Goal: Information Seeking & Learning: Learn about a topic

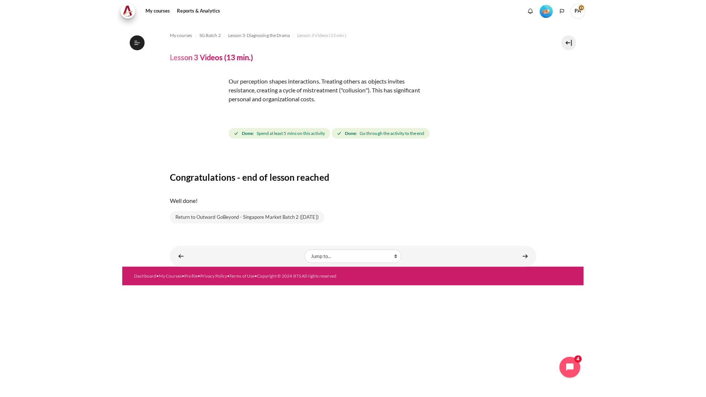
scroll to position [82, 0]
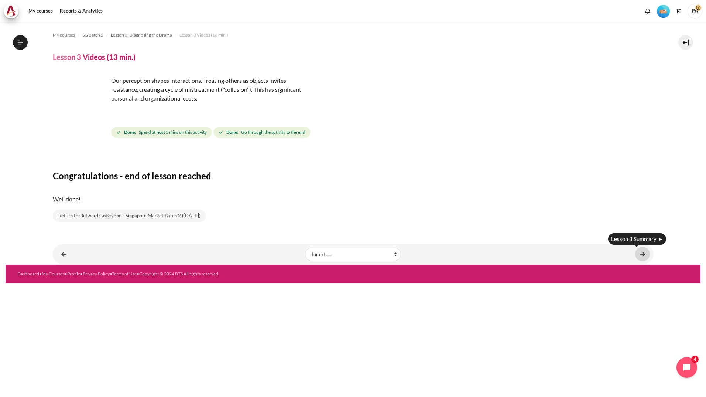
click at [469, 257] on link "Content" at bounding box center [642, 254] width 15 height 14
drag, startPoint x: 472, startPoint y: 151, endPoint x: 280, endPoint y: 299, distance: 242.2
click at [469, 151] on div "Content" at bounding box center [353, 154] width 601 height 9
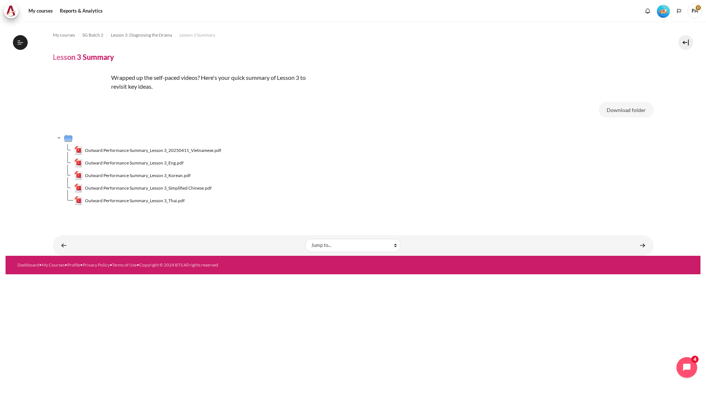
scroll to position [90, 0]
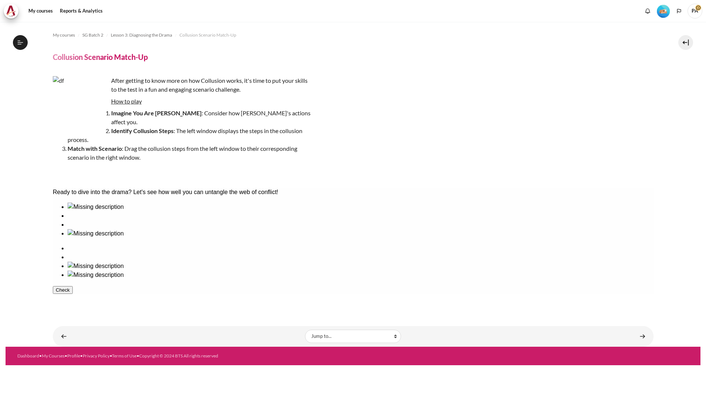
scroll to position [100, 0]
click at [313, 149] on div "After getting to know more on how Collusion works, it's time to put your skills…" at bounding box center [353, 126] width 601 height 100
click at [127, 103] on u "How to play" at bounding box center [126, 100] width 31 height 7
click at [154, 129] on li "Identify Collusion Steps : The left window displays the steps in the collusion …" at bounding box center [190, 135] width 244 height 18
click at [76, 109] on img "Content" at bounding box center [80, 103] width 55 height 55
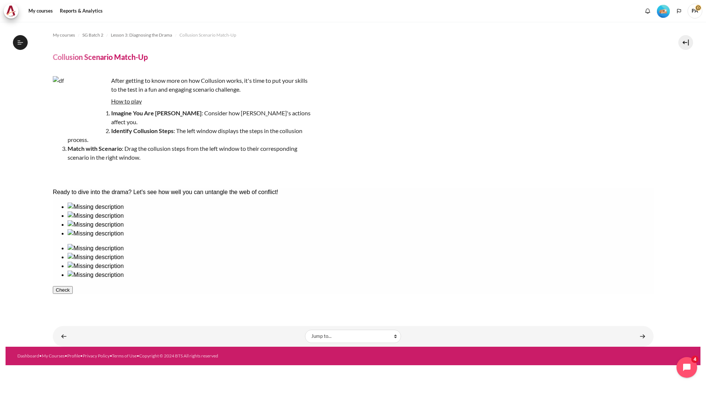
click at [89, 120] on img "Content" at bounding box center [80, 103] width 55 height 55
drag, startPoint x: 126, startPoint y: 248, endPoint x: 50, endPoint y: 244, distance: 75.8
click at [52, 244] on html "Ready to dive into the drama? Let's see how well you can untangle the web of co…" at bounding box center [352, 246] width 601 height 116
drag, startPoint x: 87, startPoint y: 238, endPoint x: 97, endPoint y: 243, distance: 11.4
click at [97, 238] on ul at bounding box center [352, 219] width 601 height 35
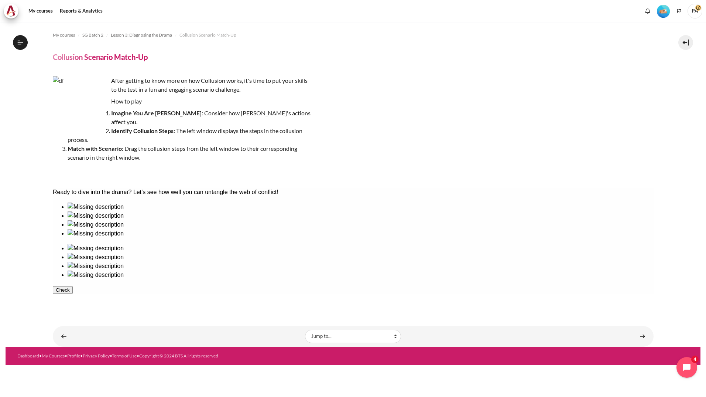
drag, startPoint x: 318, startPoint y: 297, endPoint x: 324, endPoint y: 298, distance: 6.3
click at [322, 294] on div "Check" at bounding box center [352, 289] width 601 height 9
click at [116, 100] on u "How to play" at bounding box center [126, 100] width 31 height 7
click at [123, 102] on u "How to play" at bounding box center [126, 100] width 31 height 7
click at [125, 106] on div "After getting to know more on how Collusion works, it's time to put your skills…" at bounding box center [182, 126] width 259 height 100
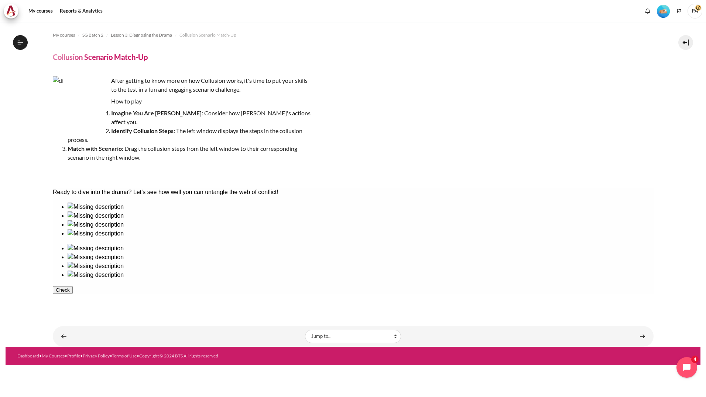
drag, startPoint x: 81, startPoint y: 111, endPoint x: 122, endPoint y: 112, distance: 40.6
click at [81, 112] on img "Content" at bounding box center [80, 103] width 55 height 55
click at [124, 99] on u "How to play" at bounding box center [126, 100] width 31 height 7
click at [234, 133] on li "Identify Collusion Steps : The left window displays the steps in the collusion …" at bounding box center [190, 135] width 244 height 18
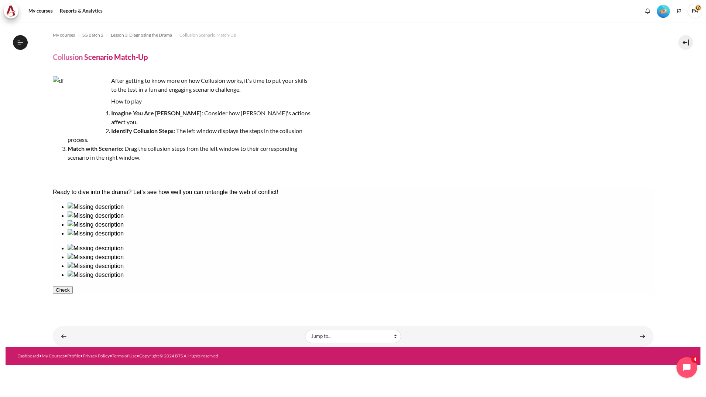
click at [451, 244] on ul at bounding box center [352, 261] width 601 height 35
drag, startPoint x: 436, startPoint y: 244, endPoint x: 400, endPoint y: 281, distance: 51.5
click at [400, 281] on div "Ready to dive into the drama? Let's see how well you can untangle the web of co…" at bounding box center [352, 241] width 601 height 106
drag, startPoint x: 242, startPoint y: 247, endPoint x: 443, endPoint y: 242, distance: 201.7
click at [395, 257] on ul at bounding box center [352, 266] width 601 height 44
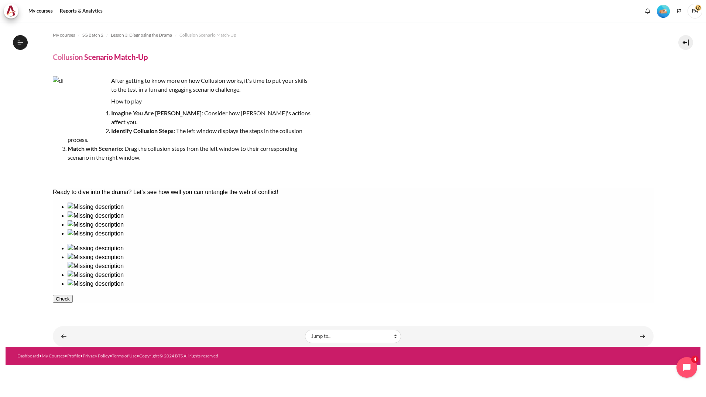
click at [395, 257] on ul at bounding box center [352, 266] width 601 height 44
click at [532, 247] on ul at bounding box center [352, 266] width 601 height 44
click at [72, 295] on button "Check" at bounding box center [62, 299] width 20 height 8
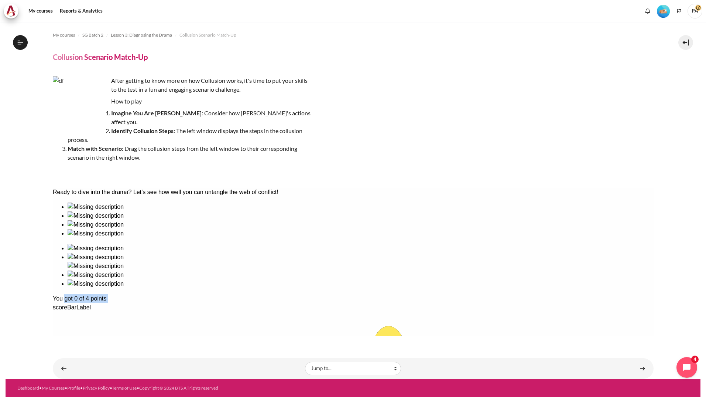
drag, startPoint x: 81, startPoint y: 285, endPoint x: 193, endPoint y: 277, distance: 112.2
drag, startPoint x: 193, startPoint y: 277, endPoint x: 199, endPoint y: 280, distance: 6.0
click at [199, 294] on div "You got 0 of 4 points" at bounding box center [352, 298] width 601 height 9
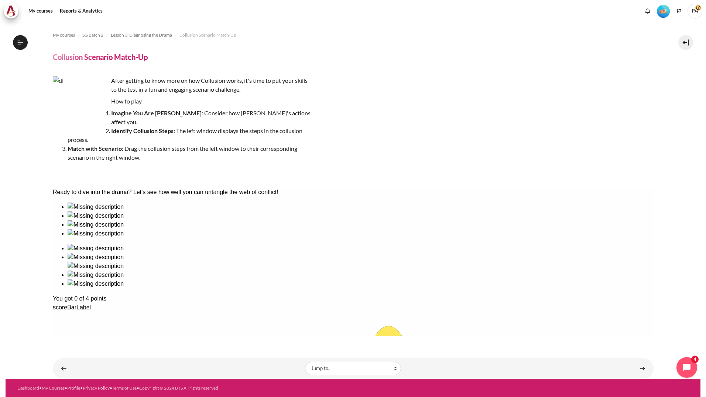
drag, startPoint x: 447, startPoint y: 225, endPoint x: 338, endPoint y: 195, distance: 113.5
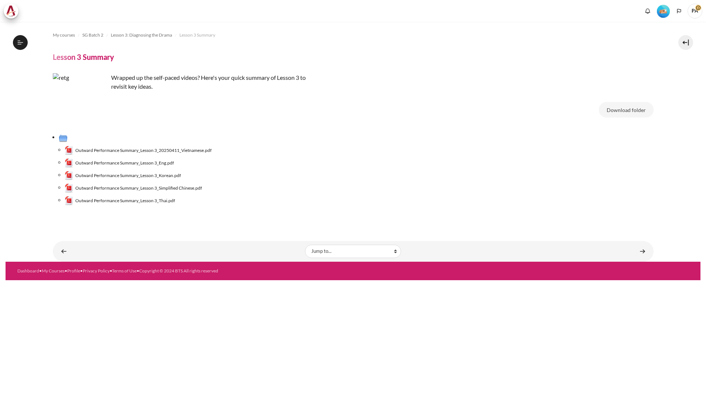
drag, startPoint x: 168, startPoint y: 161, endPoint x: 267, endPoint y: 177, distance: 99.9
click at [168, 161] on span "Outward Performance Summary_Lesson 3_Eng.pdf" at bounding box center [124, 163] width 99 height 7
drag, startPoint x: 267, startPoint y: 177, endPoint x: 274, endPoint y: 183, distance: 8.4
click at [267, 177] on li "Outward Performance Summary_Lesson 3_Korean.pdf" at bounding box center [359, 175] width 589 height 13
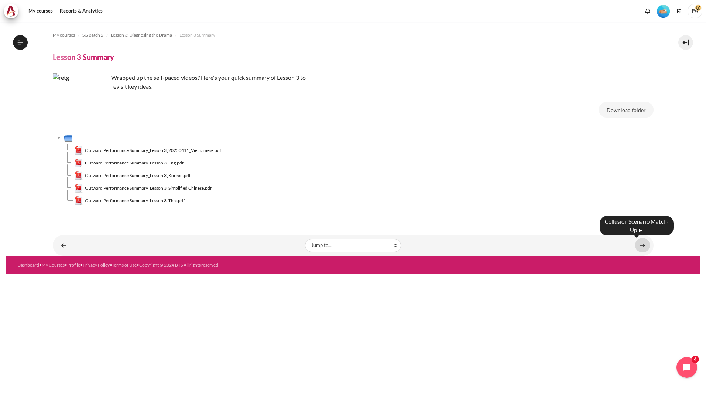
click at [642, 249] on link "Content" at bounding box center [642, 245] width 15 height 14
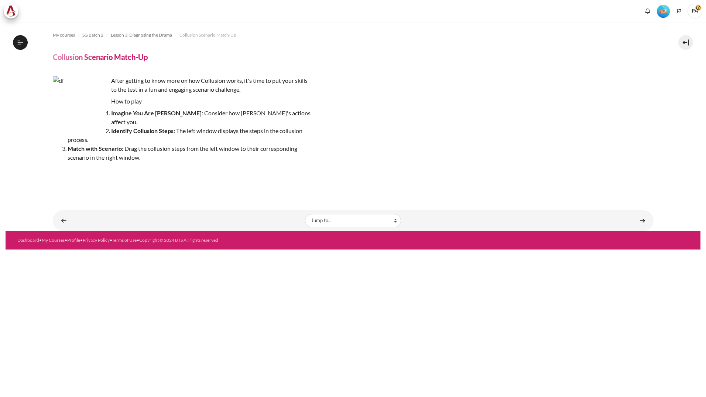
click at [230, 148] on li "Match with Scenario : Drag the collusion steps from the left window to their co…" at bounding box center [190, 153] width 244 height 18
click at [234, 113] on li "Imagine You Are John : Consider how Sarah's actions affect you." at bounding box center [190, 118] width 244 height 18
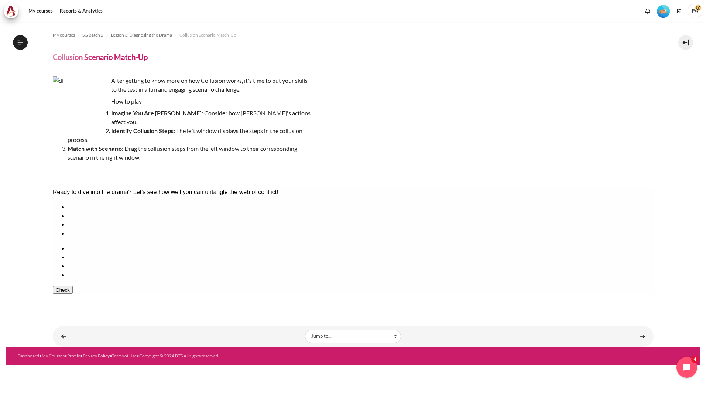
scroll to position [0, 0]
click at [88, 113] on img "Content" at bounding box center [80, 103] width 55 height 55
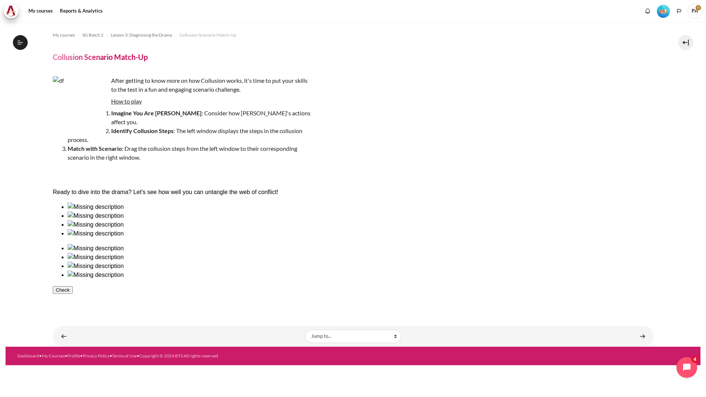
click at [77, 96] on img "Content" at bounding box center [80, 103] width 55 height 55
click at [116, 100] on u "How to play" at bounding box center [126, 100] width 31 height 7
click at [120, 105] on p "How to play" at bounding box center [182, 101] width 259 height 9
click at [456, 152] on div "After getting to know more on how Collusion works, it's time to put your skills…" at bounding box center [353, 126] width 601 height 100
drag, startPoint x: 537, startPoint y: 247, endPoint x: 468, endPoint y: 277, distance: 75.3
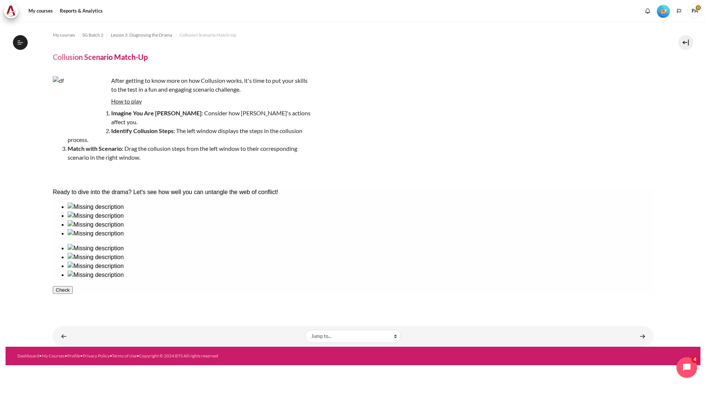
click at [468, 277] on div "Ready to dive into the drama? Let's see how well you can untangle the web of co…" at bounding box center [352, 241] width 601 height 106
drag, startPoint x: 93, startPoint y: 230, endPoint x: 544, endPoint y: 218, distance: 450.7
click at [123, 279] on img at bounding box center [95, 283] width 56 height 9
drag, startPoint x: 140, startPoint y: 240, endPoint x: 552, endPoint y: 241, distance: 412.2
click at [123, 279] on img at bounding box center [95, 283] width 56 height 9
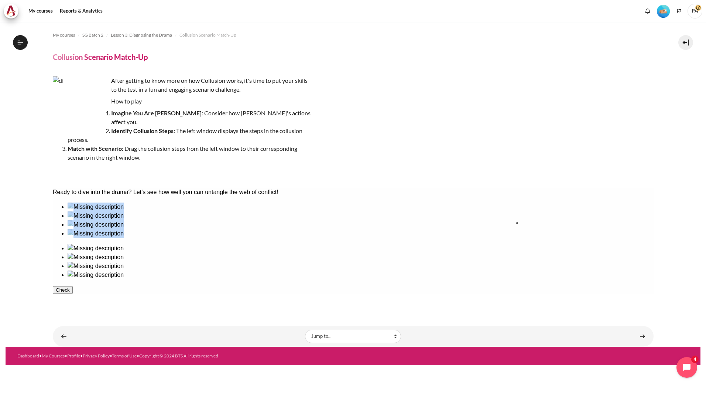
drag, startPoint x: 136, startPoint y: 237, endPoint x: 550, endPoint y: 241, distance: 414.0
click at [123, 279] on img at bounding box center [95, 283] width 56 height 9
drag, startPoint x: 145, startPoint y: 241, endPoint x: 560, endPoint y: 235, distance: 415.5
drag, startPoint x: 94, startPoint y: 241, endPoint x: 377, endPoint y: 237, distance: 283.7
drag, startPoint x: 183, startPoint y: 244, endPoint x: 486, endPoint y: 239, distance: 303.2
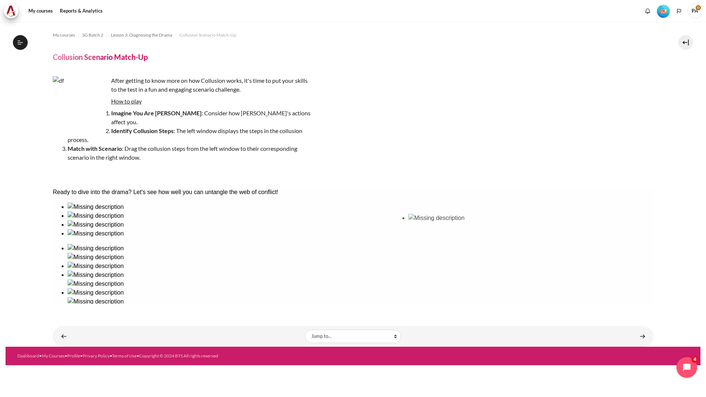
drag, startPoint x: 236, startPoint y: 240, endPoint x: 437, endPoint y: 239, distance: 200.9
click at [55, 322] on icon "button" at bounding box center [55, 325] width 0 height 6
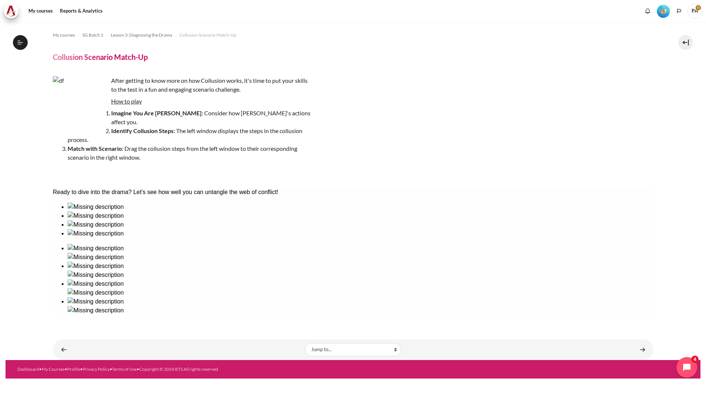
click at [264, 321] on div "You got 4 of 4 points" at bounding box center [352, 325] width 601 height 9
click at [646, 342] on link "Content" at bounding box center [642, 349] width 15 height 14
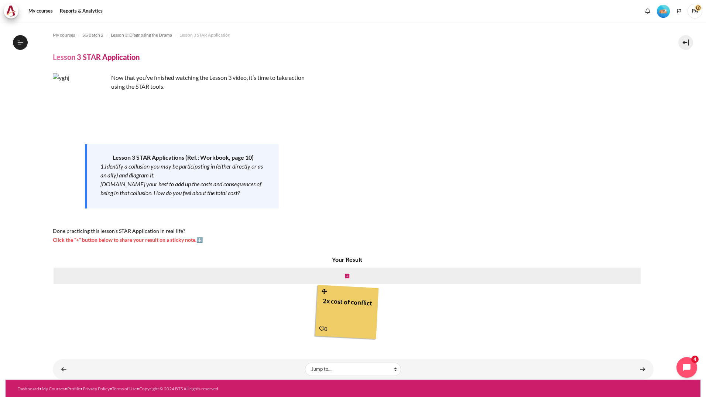
scroll to position [110, 0]
click at [359, 309] on div "2x cost of conflict" at bounding box center [346, 310] width 55 height 33
click at [171, 145] on div "Lesson 3 STAR Applications (Ref.: Workbook, page 10) 1.Identify a collusion you…" at bounding box center [182, 176] width 194 height 64
click at [103, 120] on img "Content" at bounding box center [80, 100] width 55 height 55
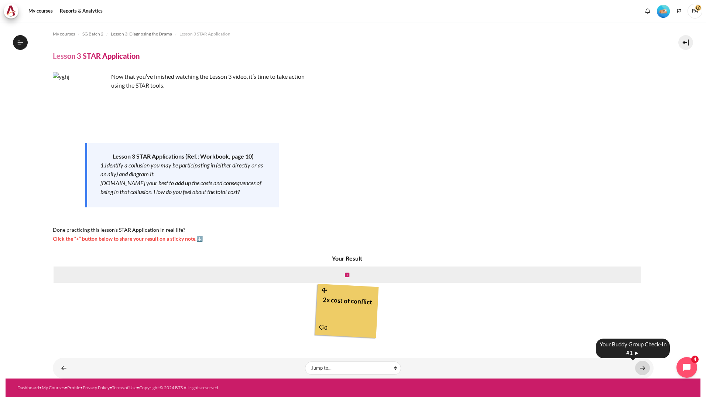
click at [638, 370] on link "Content" at bounding box center [642, 367] width 15 height 14
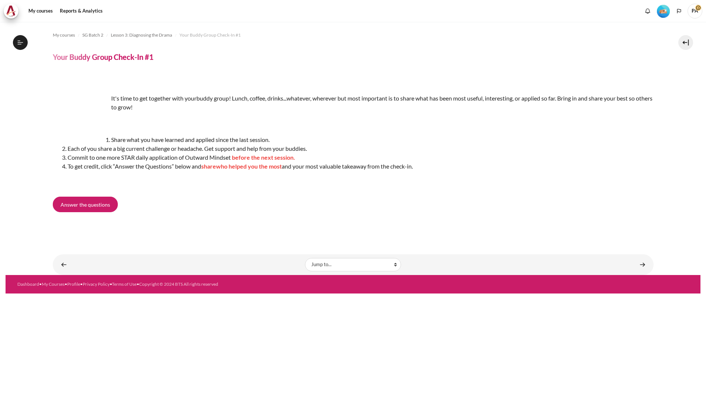
scroll to position [119, 0]
click at [85, 204] on span "Answer the questions" at bounding box center [85, 205] width 49 height 8
drag, startPoint x: 313, startPoint y: 232, endPoint x: 321, endPoint y: 241, distance: 11.8
click at [321, 241] on div "My courses SG Batch 2 Lesson 3: Diagnosing the Drama Your Buddy Group Check-In …" at bounding box center [353, 132] width 601 height 221
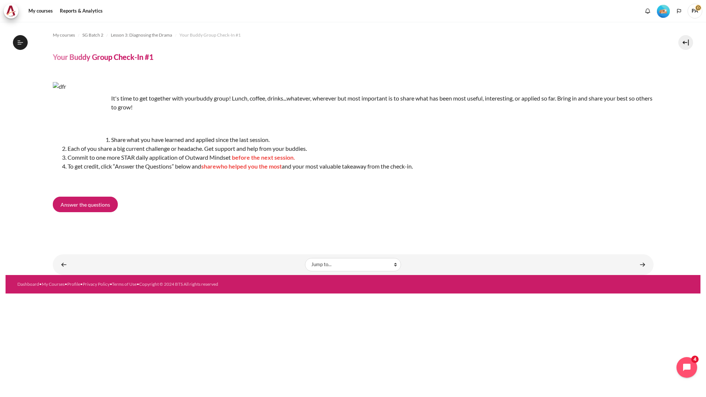
click at [321, 241] on div "My courses SG Batch 2 Lesson 3: Diagnosing the Drama Your Buddy Group Check-In …" at bounding box center [353, 132] width 601 height 221
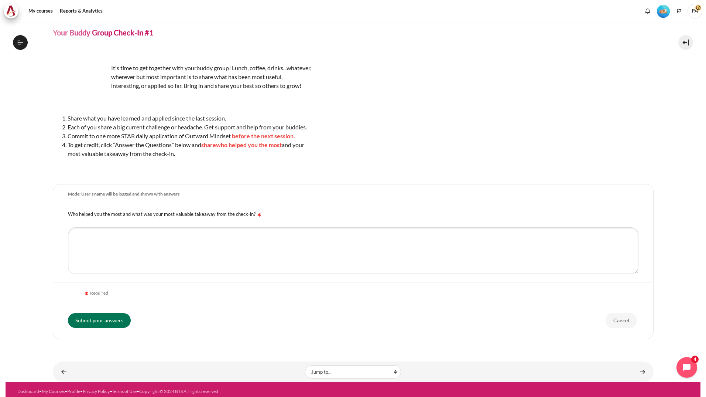
scroll to position [37, 0]
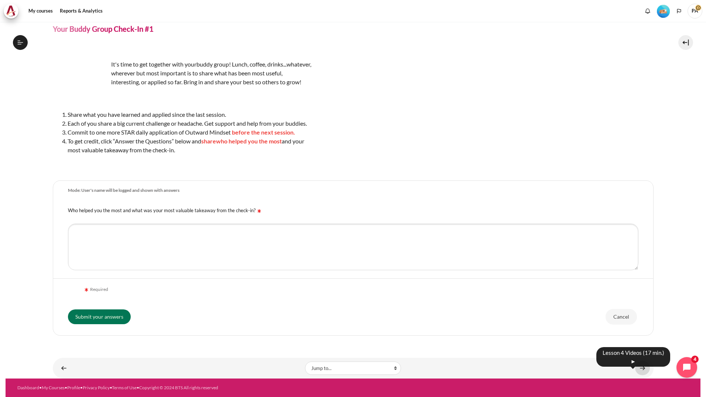
click at [638, 366] on link "Content" at bounding box center [642, 367] width 15 height 14
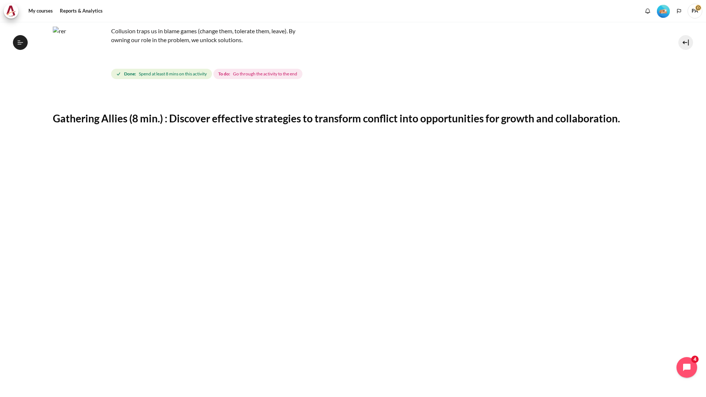
scroll to position [37, 0]
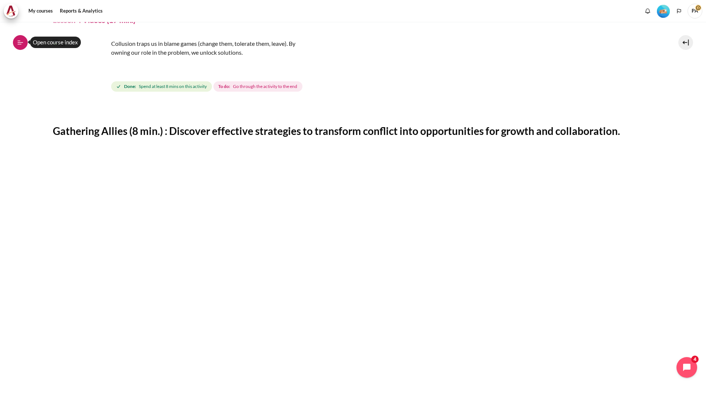
click at [27, 42] on button "Open course index" at bounding box center [20, 42] width 15 height 15
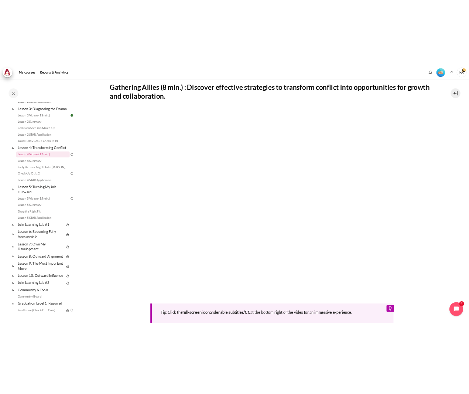
scroll to position [148, 0]
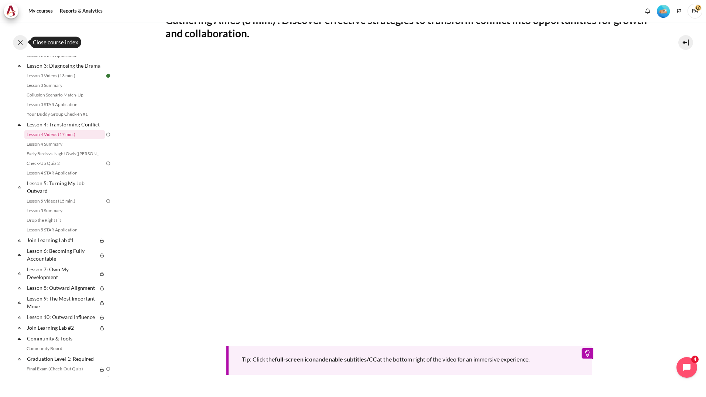
click at [22, 44] on button at bounding box center [20, 42] width 15 height 15
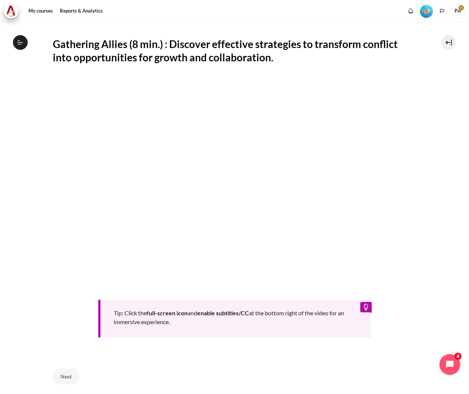
scroll to position [111, 0]
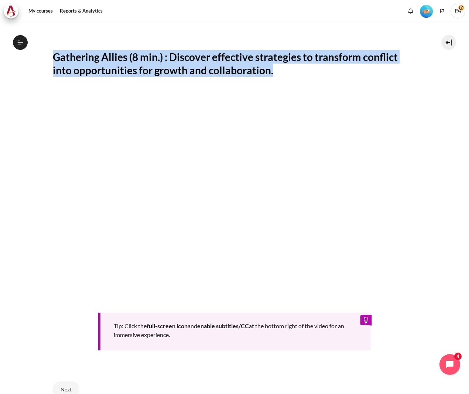
drag, startPoint x: 222, startPoint y: 62, endPoint x: 49, endPoint y: 48, distance: 172.7
click at [49, 48] on section "My courses SG Batch 2 Lesson 4: Transforming Conflict Lesson 4 Videos (17 min.)…" at bounding box center [235, 179] width 458 height 536
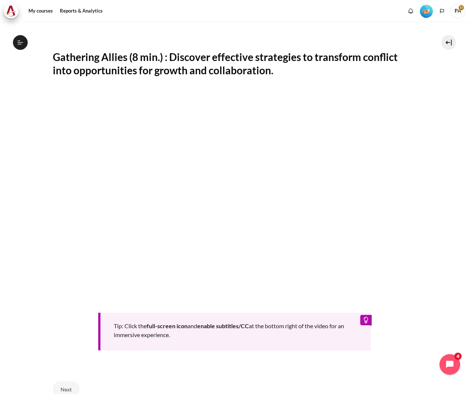
drag, startPoint x: 278, startPoint y: 21, endPoint x: 297, endPoint y: 27, distance: 19.4
click at [280, 21] on nav "My courses" at bounding box center [234, 11] width 469 height 22
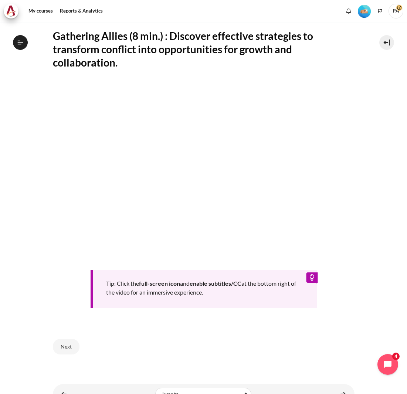
scroll to position [165, 0]
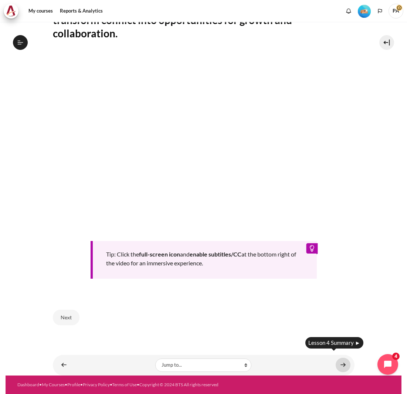
click at [340, 357] on link "Content" at bounding box center [342, 364] width 15 height 14
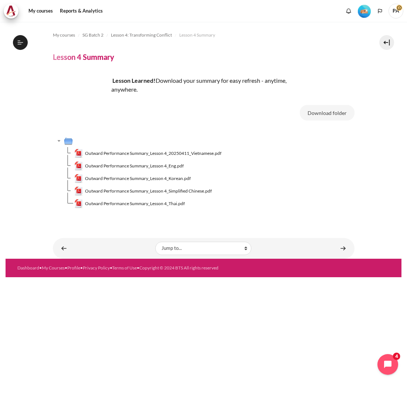
scroll to position [151, 0]
drag, startPoint x: 162, startPoint y: 165, endPoint x: 332, endPoint y: 136, distance: 172.8
click at [162, 165] on span "Outward Performance Summary_Lesson 4_Eng.pdf" at bounding box center [134, 165] width 99 height 7
click at [105, 91] on img "Content" at bounding box center [80, 103] width 55 height 55
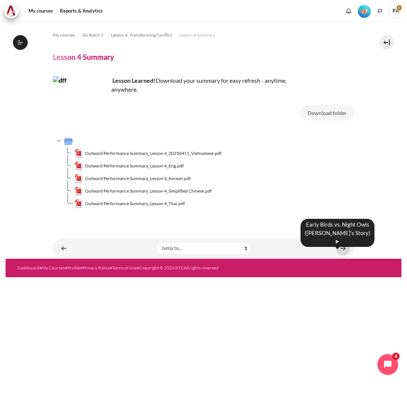
click at [341, 249] on link "Content" at bounding box center [342, 248] width 15 height 14
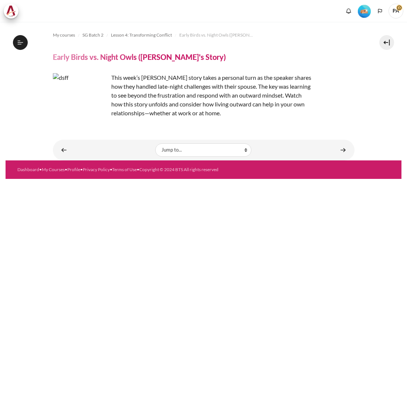
scroll to position [160, 0]
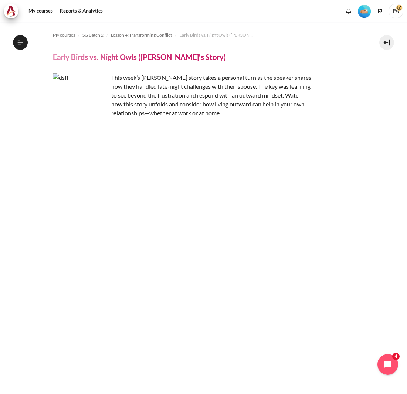
click at [76, 109] on img "Content" at bounding box center [80, 100] width 55 height 55
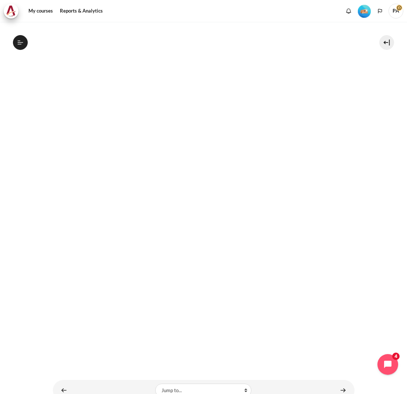
scroll to position [312, 0]
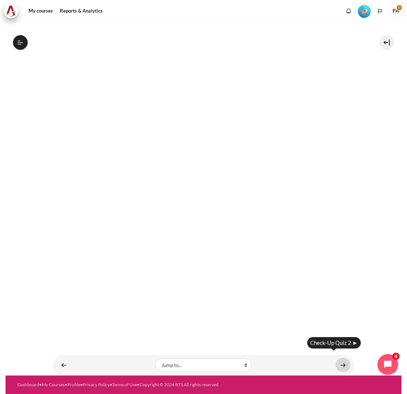
click at [338, 359] on link "Content" at bounding box center [342, 364] width 15 height 14
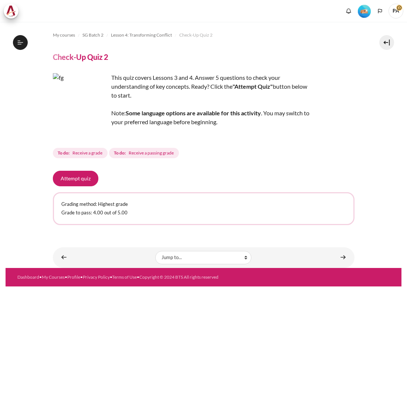
scroll to position [170, 0]
click at [84, 184] on button "Attempt quiz" at bounding box center [75, 179] width 45 height 16
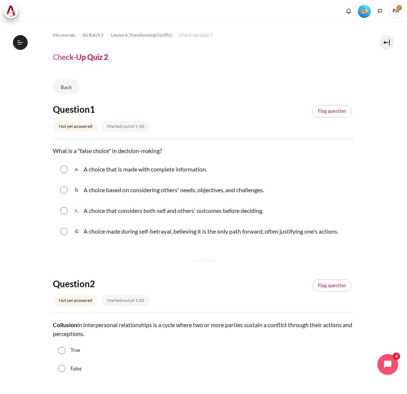
scroll to position [170, 0]
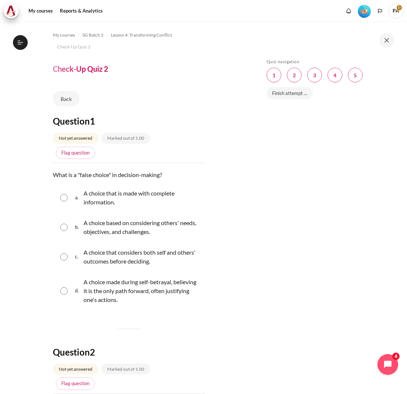
click at [65, 291] on input "Content" at bounding box center [63, 290] width 7 height 7
radio input "true"
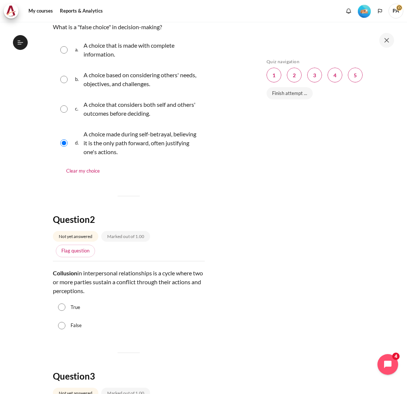
scroll to position [185, 0]
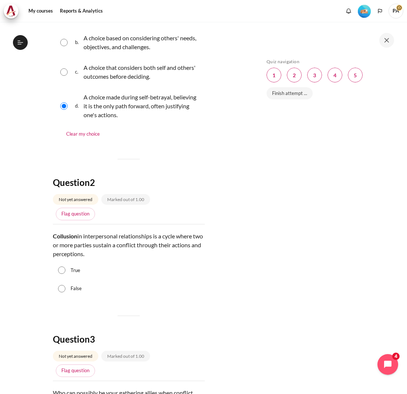
click at [60, 270] on input "True" at bounding box center [61, 269] width 7 height 7
radio input "true"
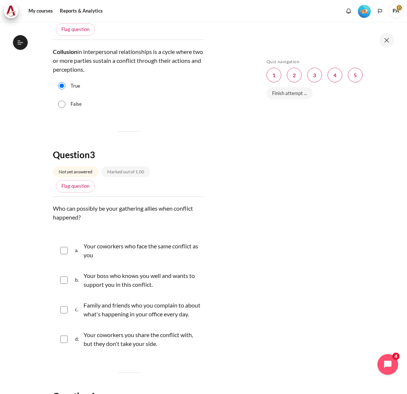
scroll to position [369, 0]
click at [62, 253] on input "Content" at bounding box center [63, 249] width 7 height 7
checkbox input "true"
click at [65, 279] on input "Content" at bounding box center [63, 279] width 7 height 7
checkbox input "true"
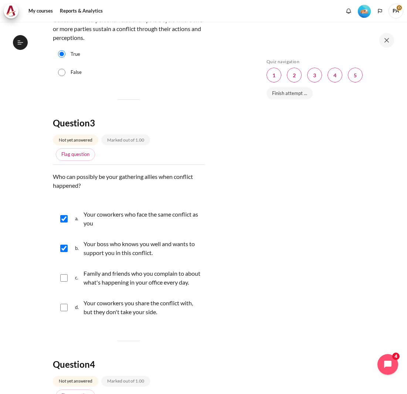
scroll to position [443, 0]
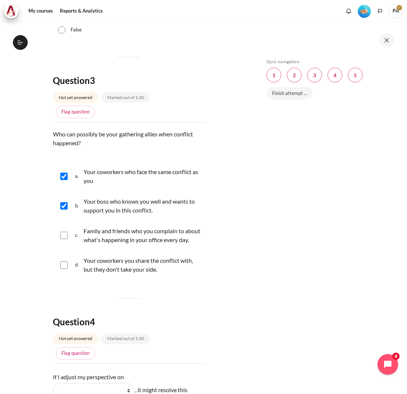
click at [62, 239] on input "Content" at bounding box center [63, 235] width 7 height 7
checkbox input "true"
click at [63, 268] on input "Content" at bounding box center [63, 264] width 7 height 7
checkbox input "true"
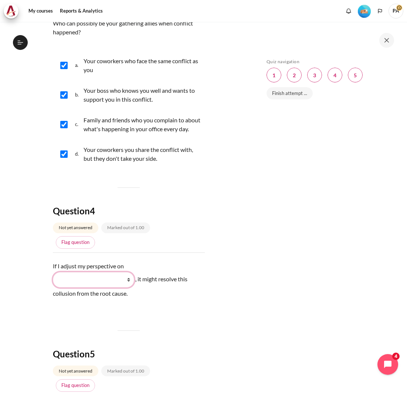
click at [94, 287] on select "What they do What I see and feel about what they do What I do What they see and…" at bounding box center [93, 280] width 81 height 16
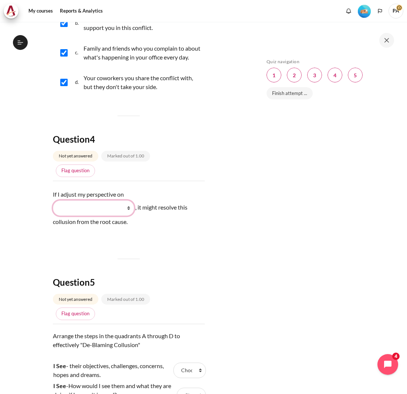
scroll to position [628, 0]
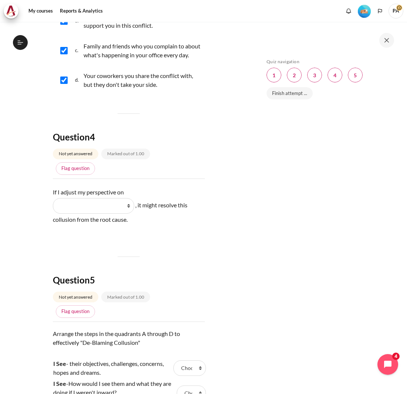
click at [114, 212] on select "What they do What I see and feel about what they do What I do What they see and…" at bounding box center [93, 206] width 81 height 16
select select "2"
click at [53, 206] on select "What they do What I see and feel about what they do What I do What they see and…" at bounding box center [93, 206] width 81 height 16
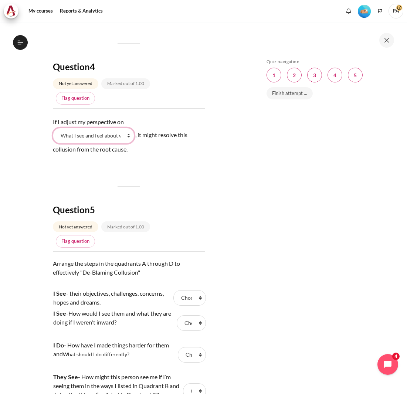
scroll to position [776, 0]
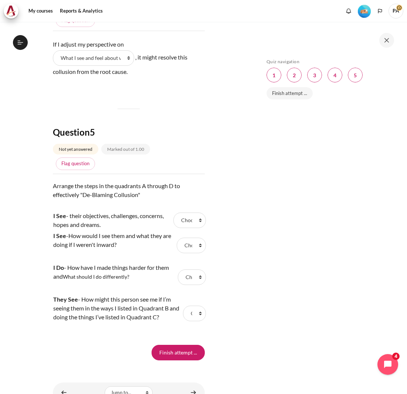
click at [185, 228] on select "Choose... A C D B" at bounding box center [189, 220] width 32 height 16
click at [252, 252] on div "Skip Quiz navigation Quiz navigation Question 1 This page Question 2 This page …" at bounding box center [329, 208] width 155 height 372
click at [99, 240] on p "I See - How would I see them and what they are doing if I weren't inward?" at bounding box center [113, 240] width 121 height 18
drag, startPoint x: 73, startPoint y: 225, endPoint x: 156, endPoint y: 257, distance: 89.7
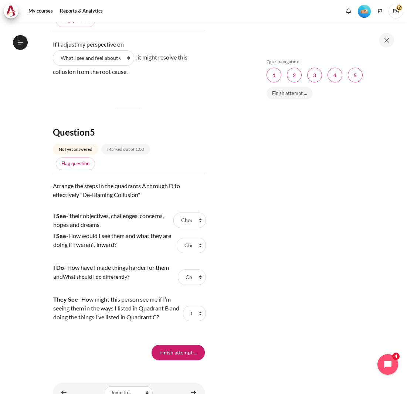
click at [156, 257] on tbody "I See - their objectives, challenges, concerns, hopes and dreams. Answer 1 Ques…" at bounding box center [129, 272] width 152 height 123
drag, startPoint x: 156, startPoint y: 257, endPoint x: 130, endPoint y: 252, distance: 26.8
click at [130, 249] on p "I See - How would I see them and what they are doing if I weren't inward?" at bounding box center [113, 240] width 121 height 18
drag, startPoint x: 136, startPoint y: 254, endPoint x: 45, endPoint y: 223, distance: 95.9
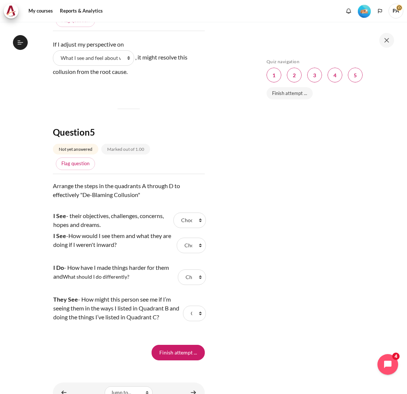
drag, startPoint x: 45, startPoint y: 223, endPoint x: 93, endPoint y: 266, distance: 63.3
click at [93, 261] on td "I See - How would I see them and what they are doing if I weren't inward?" at bounding box center [114, 245] width 122 height 32
drag, startPoint x: 85, startPoint y: 285, endPoint x: 91, endPoint y: 283, distance: 6.7
click at [91, 280] on span "What should I do differently?" at bounding box center [96, 276] width 66 height 6
drag, startPoint x: 91, startPoint y: 283, endPoint x: 126, endPoint y: 287, distance: 35.4
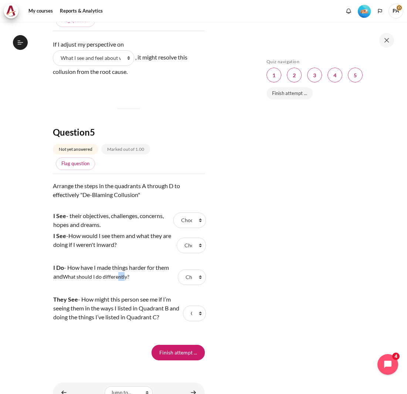
click at [126, 280] on span "What should I do differently?" at bounding box center [96, 276] width 66 height 6
drag, startPoint x: 126, startPoint y: 287, endPoint x: 135, endPoint y: 288, distance: 8.9
click at [135, 281] on p "I Do - How have I made things harder for them and What should I do differently?" at bounding box center [114, 272] width 123 height 18
click at [136, 307] on p "They See - How might this person see me if I’m seeing them in the ways I listed…" at bounding box center [116, 308] width 127 height 27
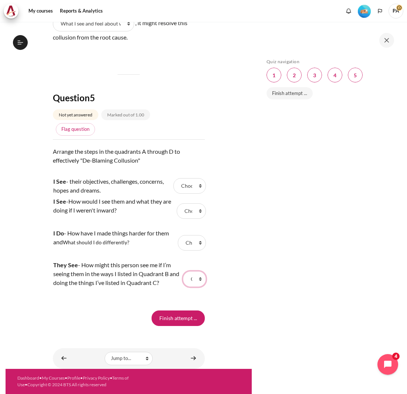
click at [195, 286] on select "Choose... A C D B" at bounding box center [194, 279] width 23 height 16
select select "3"
click at [183, 277] on select "Choose... A C D B" at bounding box center [194, 279] width 23 height 16
drag, startPoint x: 194, startPoint y: 251, endPoint x: 194, endPoint y: 256, distance: 5.5
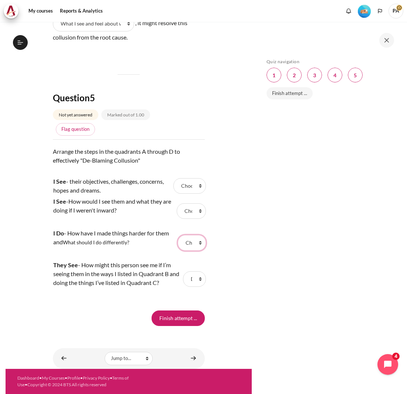
click at [194, 250] on select "Choose... A C D B" at bounding box center [192, 243] width 28 height 16
select select "2"
click at [178, 241] on select "Choose... A C D B" at bounding box center [192, 243] width 28 height 16
click at [187, 193] on select "Choose... A C D B" at bounding box center [189, 186] width 32 height 16
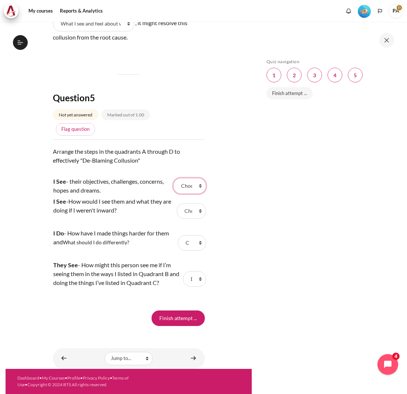
select select "1"
click at [173, 184] on select "Choose... A C D B" at bounding box center [189, 186] width 32 height 16
click at [191, 216] on select "Choose... A C D B" at bounding box center [191, 211] width 29 height 16
select select "4"
click at [177, 209] on select "Choose... A C D B" at bounding box center [191, 211] width 29 height 16
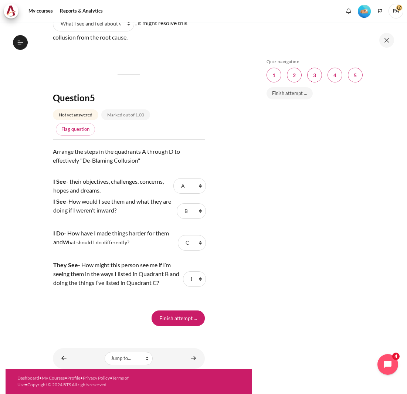
click at [142, 168] on p "Arrange the steps in the quadrants A through D to effectively "De-Blaming Collu…" at bounding box center [129, 160] width 152 height 27
click at [185, 178] on select "Choose... A C D B" at bounding box center [189, 186] width 32 height 16
click at [259, 191] on div "Skip Quiz navigation Quiz navigation Question 1 This page Question 2 This page …" at bounding box center [329, 208] width 155 height 372
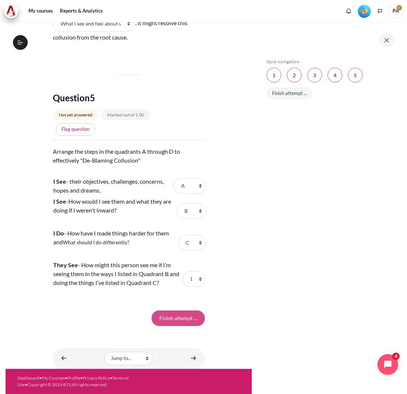
click at [167, 311] on input "Finish attempt ..." at bounding box center [177, 318] width 53 height 16
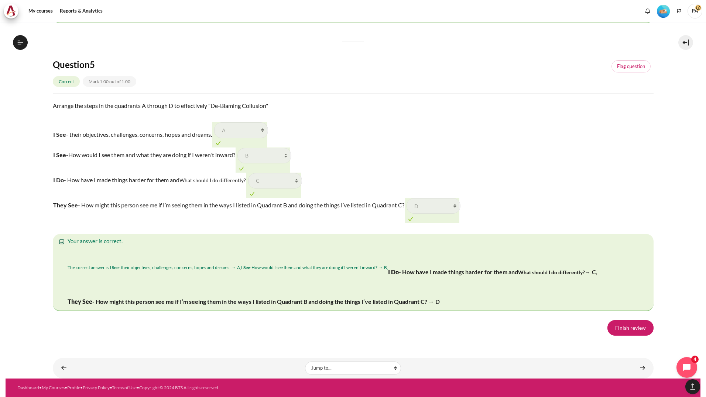
scroll to position [1108, 0]
click at [68, 252] on img "Content" at bounding box center [68, 252] width 0 height 0
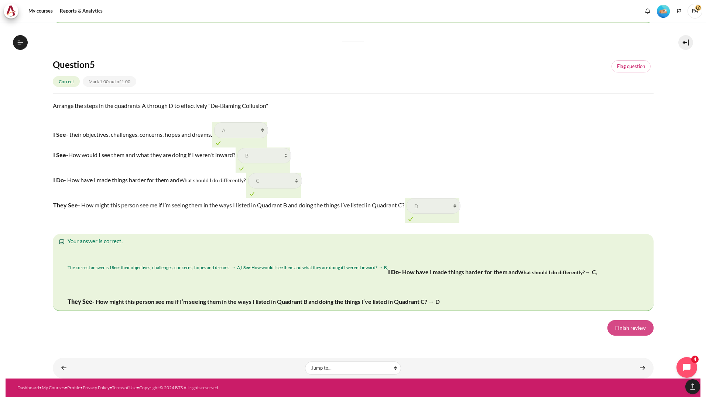
click at [627, 328] on link "Finish review" at bounding box center [631, 328] width 46 height 16
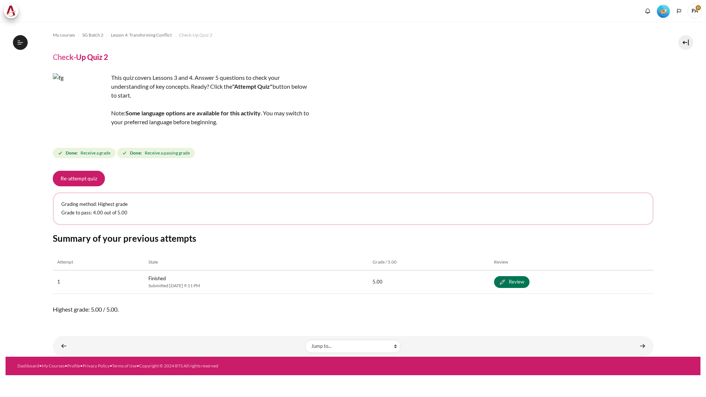
scroll to position [168, 0]
click at [642, 345] on link "Content" at bounding box center [642, 346] width 15 height 14
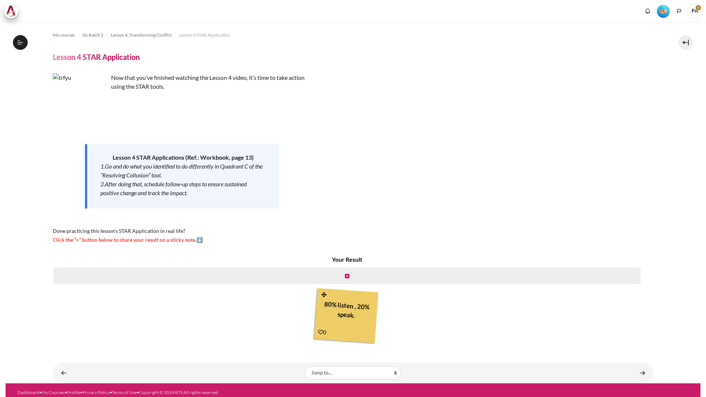
click at [638, 370] on link "Content" at bounding box center [642, 372] width 15 height 14
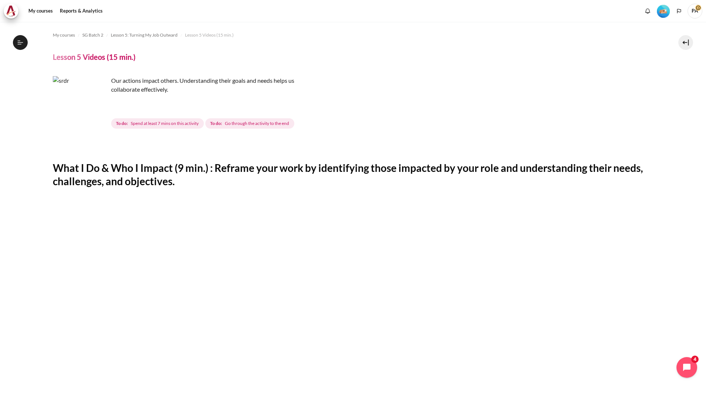
scroll to position [206, 0]
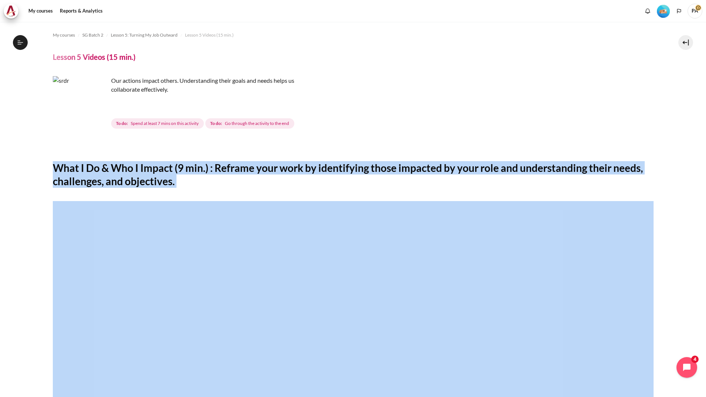
drag, startPoint x: 52, startPoint y: 168, endPoint x: 183, endPoint y: 188, distance: 132.4
click at [183, 188] on section "My courses SG Batch 2 Lesson 5: Turning My Job Outward Lesson 5 Videos (15 min.…" at bounding box center [353, 352] width 695 height 661
copy h2 "What I Do & Who I Impact (9 min.) : Reframe your work by identifying those impa…"
click at [372, 185] on h2 "What I Do & Who I Impact (9 min.) : Reframe your work by identifying those impa…" at bounding box center [353, 174] width 601 height 27
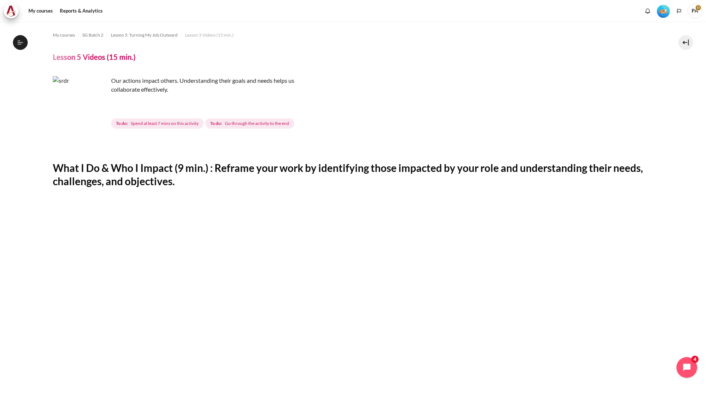
click at [372, 185] on h2 "What I Do & Who I Impact (9 min.) : Reframe your work by identifying those impa…" at bounding box center [353, 174] width 601 height 27
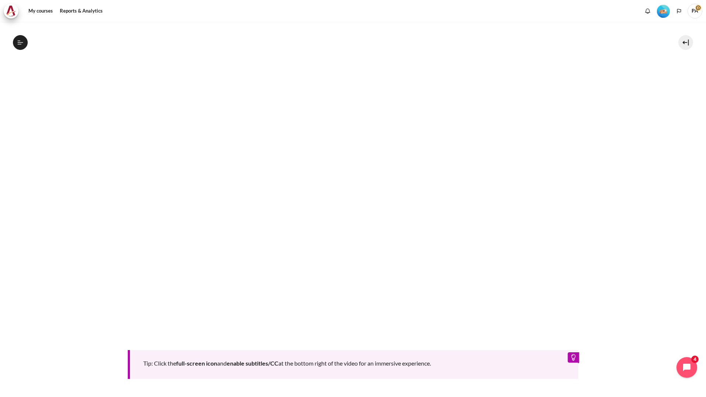
scroll to position [302, 0]
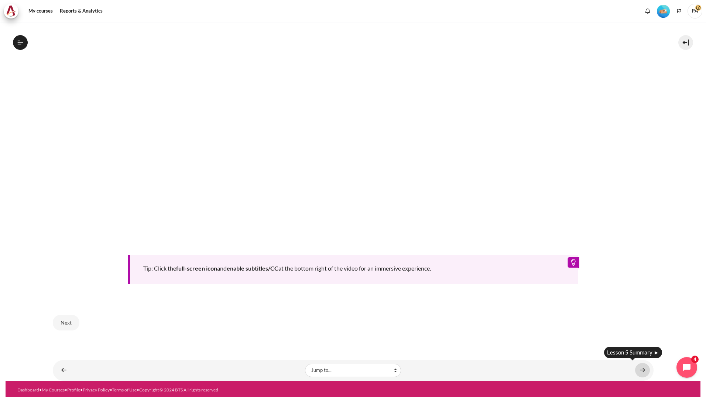
click at [637, 364] on link "Content" at bounding box center [642, 370] width 15 height 14
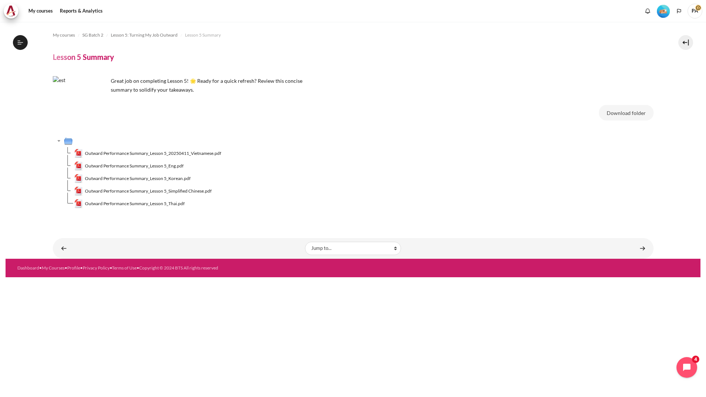
scroll to position [216, 0]
click at [167, 162] on link "Outward Performance Summary_Lesson 5_Eng.pdf" at bounding box center [129, 165] width 110 height 9
click at [643, 249] on link "Content" at bounding box center [642, 248] width 15 height 14
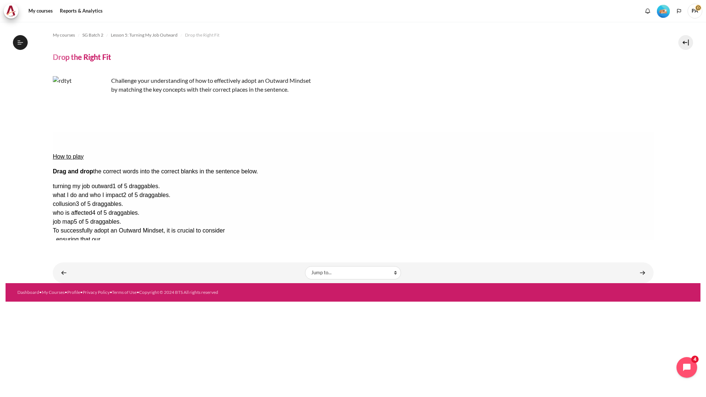
scroll to position [225, 0]
click at [112, 183] on span "turning my job outward" at bounding box center [82, 186] width 60 height 6
drag, startPoint x: 634, startPoint y: 165, endPoint x: 281, endPoint y: 158, distance: 353.1
click at [586, 182] on div "turning my job outward" at bounding box center [352, 186] width 601 height 9
drag, startPoint x: 605, startPoint y: 164, endPoint x: 258, endPoint y: 151, distance: 347.4
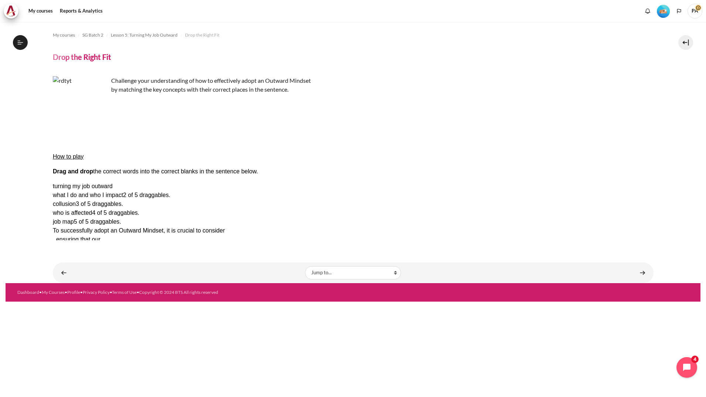
drag, startPoint x: 276, startPoint y: 167, endPoint x: 279, endPoint y: 165, distance: 4.0
click at [111, 235] on div "Drop Zone 1. Drop Zone 1 is empty." at bounding box center [81, 235] width 59 height 0
drag, startPoint x: 279, startPoint y: 165, endPoint x: 315, endPoint y: 166, distance: 36.2
click at [308, 226] on div "To successfully adopt an Outward Mindset, it is crucial to consider , ensuring …" at bounding box center [311, 248] width 519 height 44
click at [492, 226] on div "To successfully adopt an Outward Mindset, it is crucial to consider , ensuring …" at bounding box center [311, 248] width 519 height 44
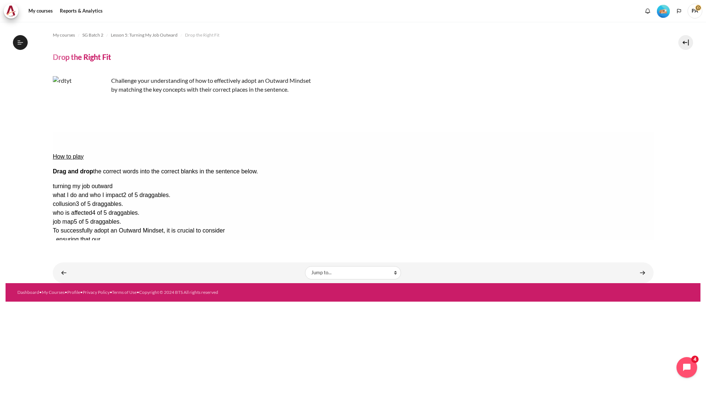
drag, startPoint x: 137, startPoint y: 174, endPoint x: 225, endPoint y: 174, distance: 87.9
click at [225, 226] on div "To successfully adopt an Outward Mindset, it is crucial to consider , ensuring …" at bounding box center [311, 248] width 519 height 44
drag, startPoint x: 225, startPoint y: 174, endPoint x: 272, endPoint y: 172, distance: 47.0
click at [111, 261] on div "Drop Zone 4. Drop Zone 4 is empty." at bounding box center [81, 261] width 59 height 0
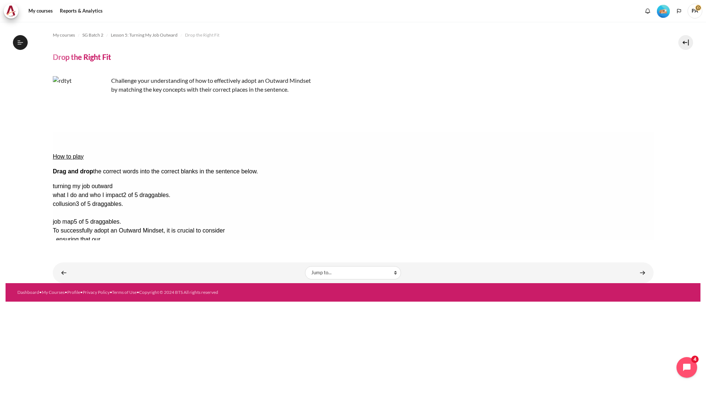
drag, startPoint x: 603, startPoint y: 196, endPoint x: 258, endPoint y: 172, distance: 345.4
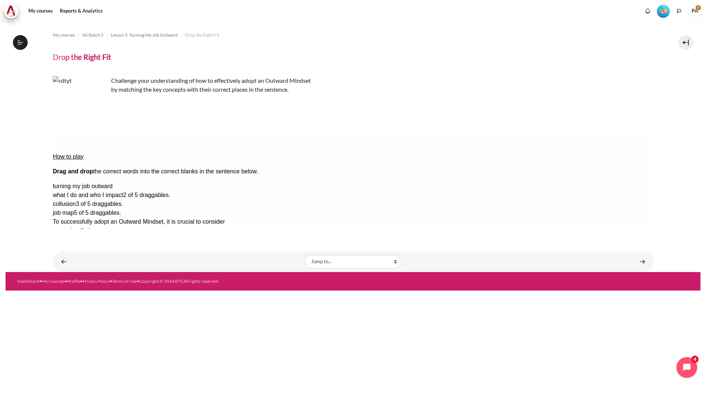
click at [297, 217] on div "To successfully adopt an Outward Mindset, it is crucial to consider , ensuring …" at bounding box center [311, 243] width 519 height 53
drag, startPoint x: 287, startPoint y: 175, endPoint x: 503, endPoint y: 175, distance: 216.0
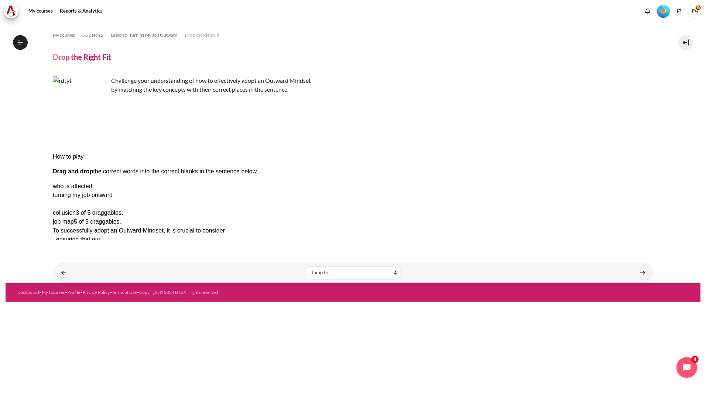
drag, startPoint x: 595, startPoint y: 187, endPoint x: 272, endPoint y: 168, distance: 323.7
drag, startPoint x: 613, startPoint y: 166, endPoint x: 262, endPoint y: 137, distance: 352.5
drag, startPoint x: 624, startPoint y: 167, endPoint x: 264, endPoint y: 164, distance: 360.1
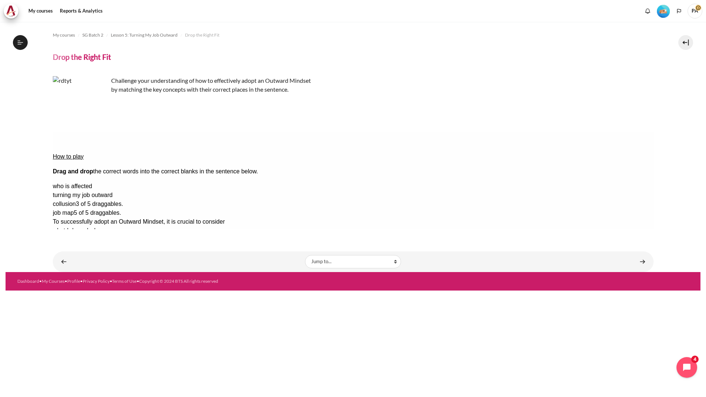
click at [111, 244] on div "Drop Zone 2. Drop Zone 2 is empty." at bounding box center [81, 244] width 59 height 0
drag, startPoint x: 610, startPoint y: 199, endPoint x: 375, endPoint y: 153, distance: 239.2
drag, startPoint x: 623, startPoint y: 163, endPoint x: 385, endPoint y: 164, distance: 238.6
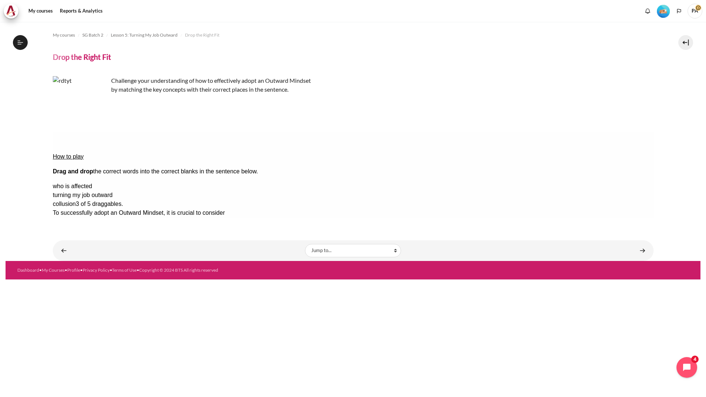
drag, startPoint x: 374, startPoint y: 158, endPoint x: 416, endPoint y: 211, distance: 67.8
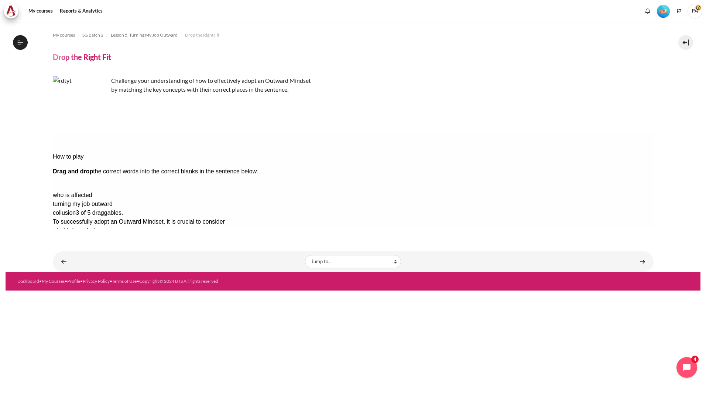
drag, startPoint x: 611, startPoint y: 165, endPoint x: 372, endPoint y: 138, distance: 240.4
drag, startPoint x: 625, startPoint y: 168, endPoint x: 359, endPoint y: 162, distance: 265.2
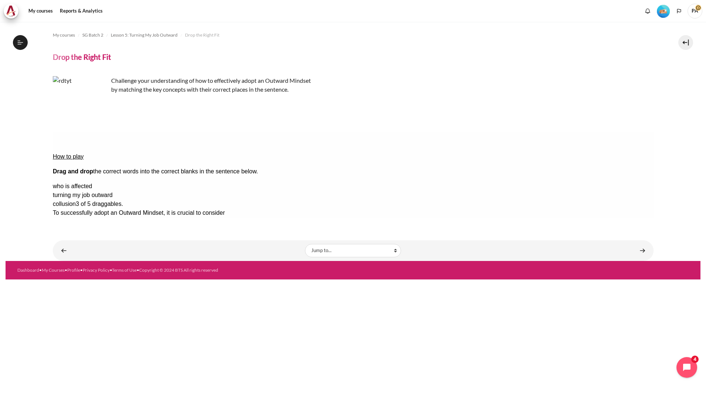
click at [111, 235] on div "job map" at bounding box center [81, 239] width 59 height 9
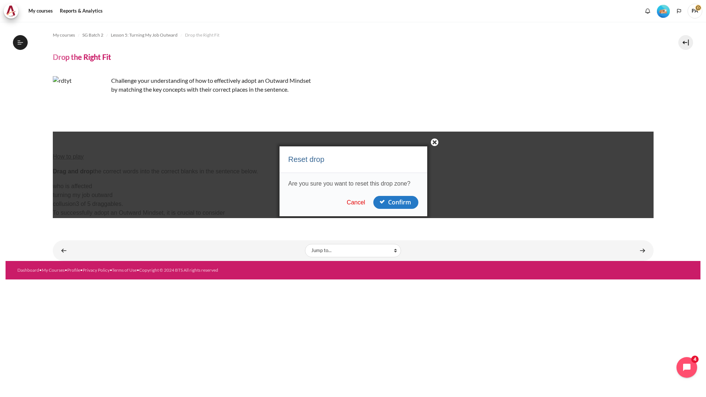
click at [356, 201] on button "Cancel" at bounding box center [355, 202] width 23 height 7
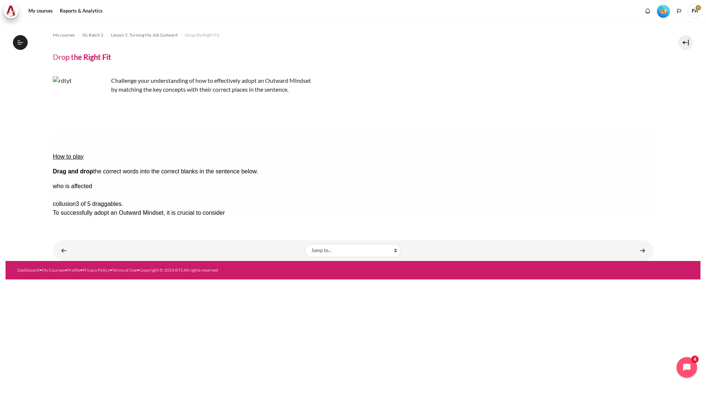
drag, startPoint x: 620, startPoint y: 174, endPoint x: 84, endPoint y: 171, distance: 535.9
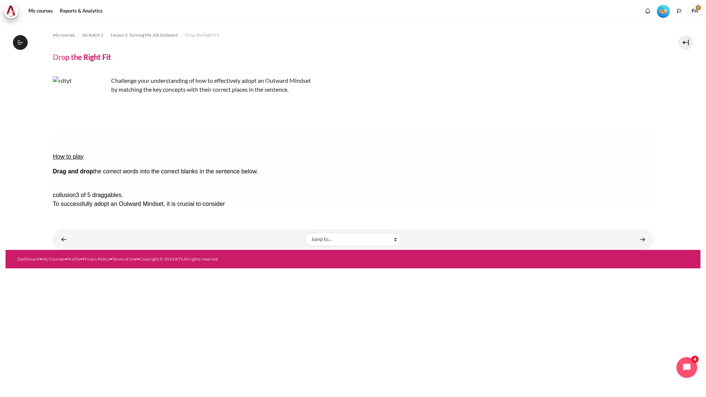
drag, startPoint x: 638, startPoint y: 163, endPoint x: 246, endPoint y: 174, distance: 392.4
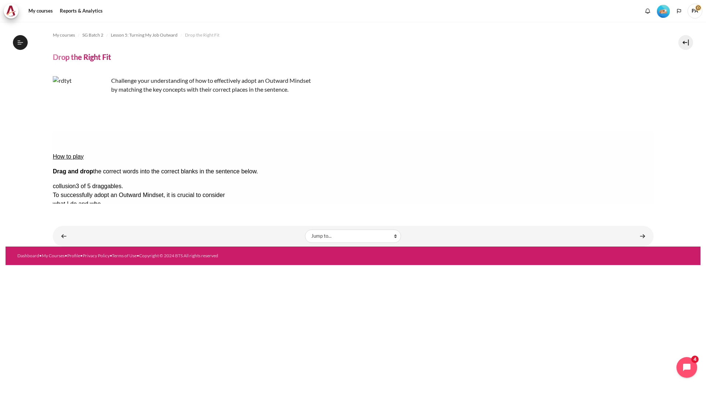
click at [294, 270] on div "Check Check the answers. The responses will be marked as correct, incorrect, or…" at bounding box center [352, 274] width 601 height 9
click at [72, 271] on button "Check Check the answers. The responses will be marked as correct, incorrect, or…" at bounding box center [62, 275] width 20 height 8
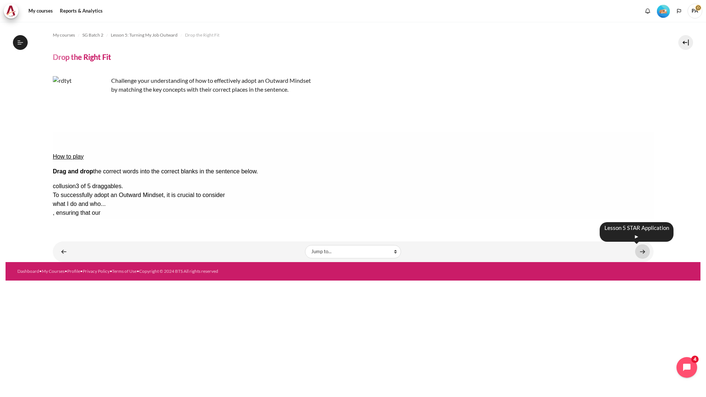
click at [646, 252] on link "Content" at bounding box center [642, 251] width 15 height 14
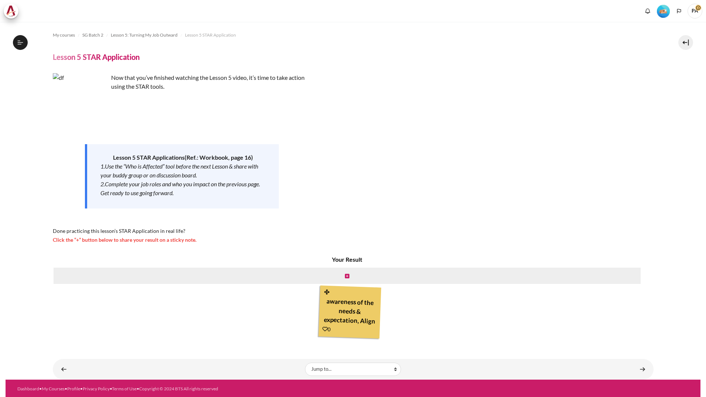
scroll to position [1, 0]
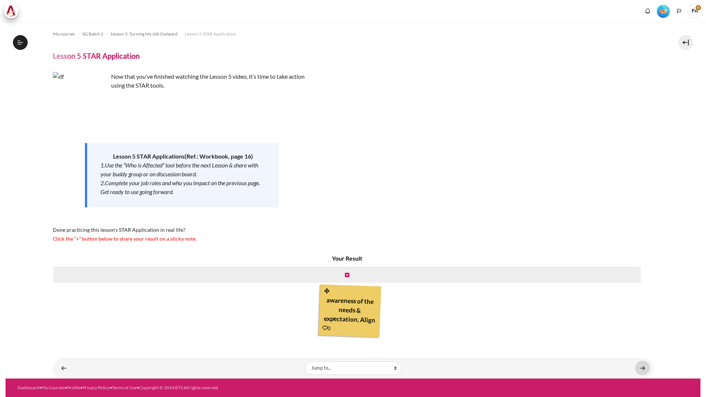
click at [640, 368] on link "Content" at bounding box center [642, 367] width 15 height 14
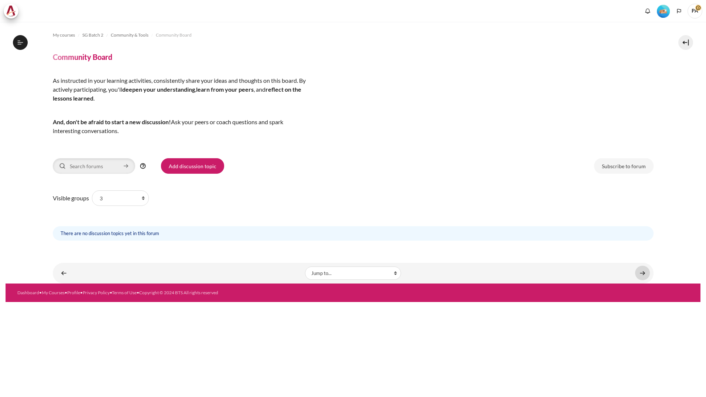
click at [641, 273] on link "Content" at bounding box center [642, 273] width 15 height 14
drag, startPoint x: 119, startPoint y: 206, endPoint x: 120, endPoint y: 203, distance: 3.9
click at [120, 203] on form "Visible groups All participants 3 1 1 2 2 3 4 4 5 5 6 6 7 7 HR" at bounding box center [101, 198] width 97 height 18
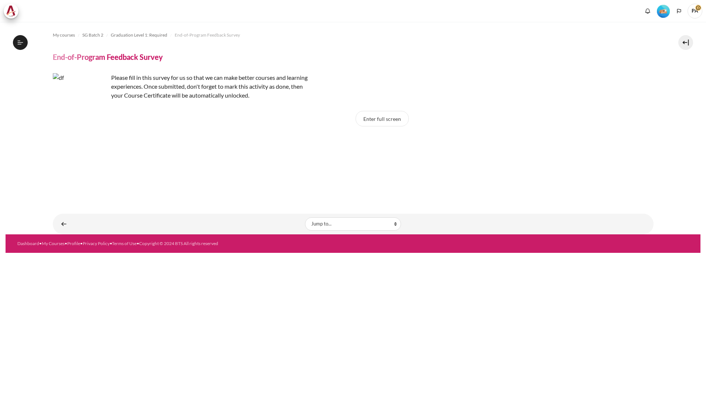
click at [26, 43] on button "Open course index" at bounding box center [20, 42] width 15 height 15
click at [18, 46] on button "Open course index" at bounding box center [20, 42] width 15 height 15
click at [391, 116] on button "Enter full screen" at bounding box center [382, 119] width 53 height 16
click at [18, 46] on button "Open course index" at bounding box center [20, 42] width 15 height 15
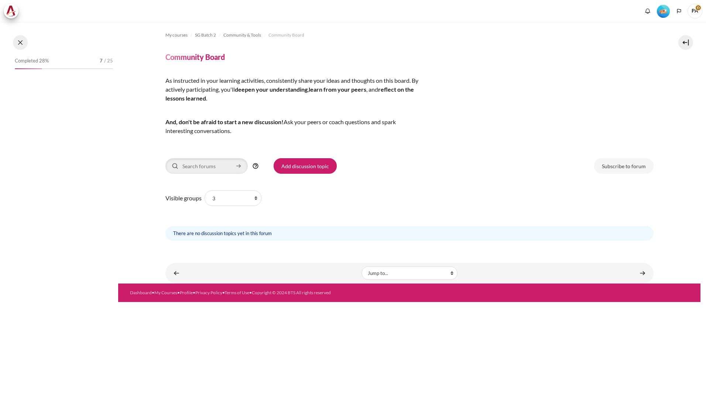
click at [24, 41] on button at bounding box center [20, 42] width 15 height 15
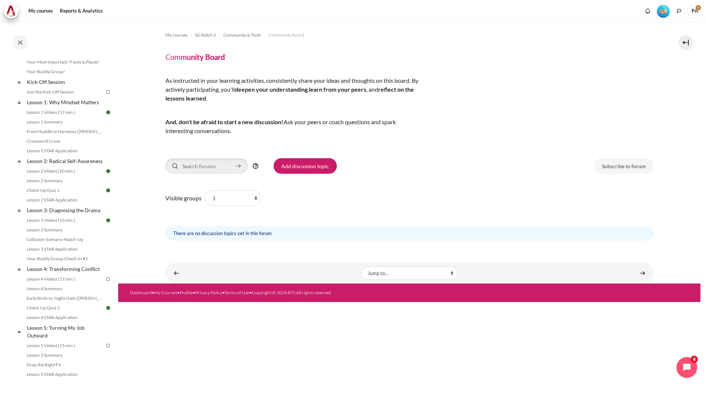
scroll to position [59, 0]
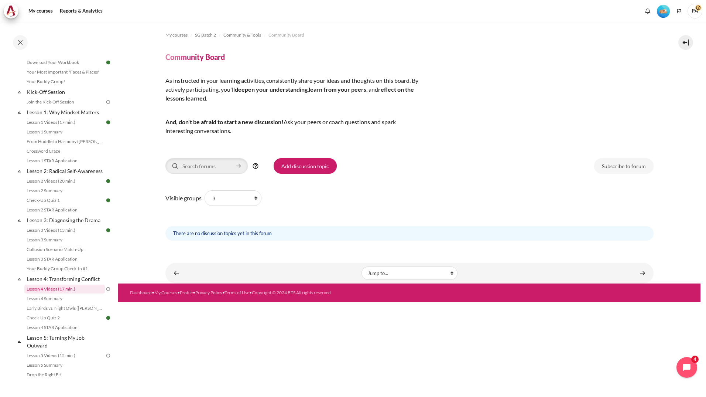
click at [81, 293] on link "Lesson 4 Videos (17 min.)" at bounding box center [64, 288] width 81 height 9
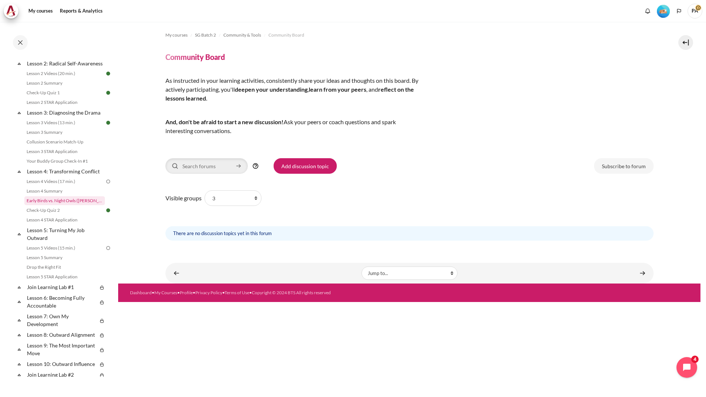
scroll to position [155, 0]
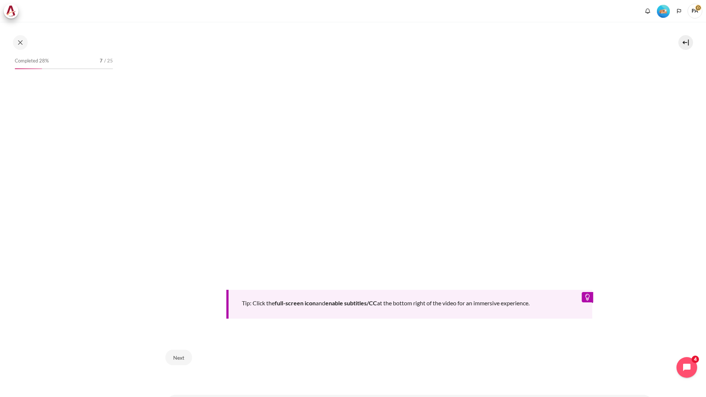
scroll to position [206, 0]
click at [172, 356] on button "Next" at bounding box center [178, 356] width 27 height 16
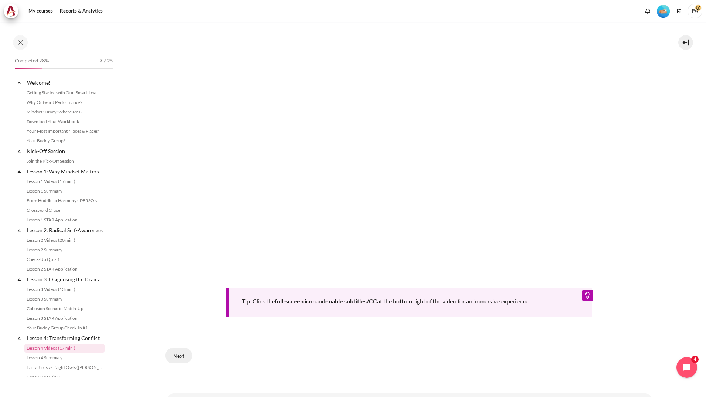
scroll to position [140, 0]
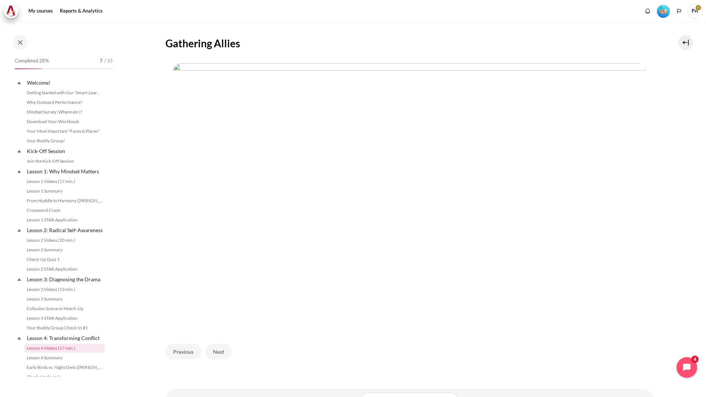
scroll to position [140, 0]
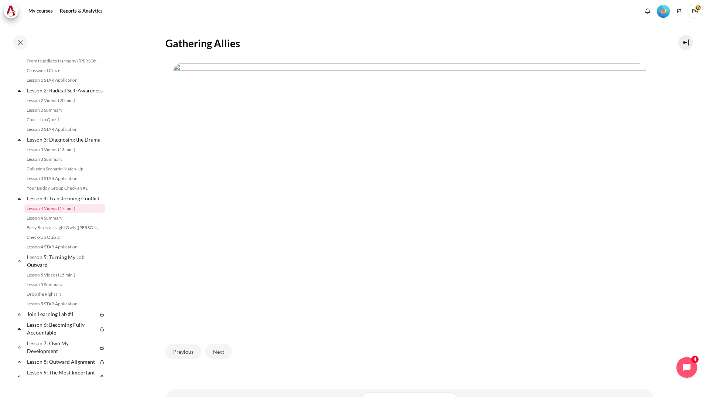
click at [194, 76] on img "Content" at bounding box center [409, 196] width 473 height 266
click at [214, 351] on button "Next" at bounding box center [218, 351] width 27 height 16
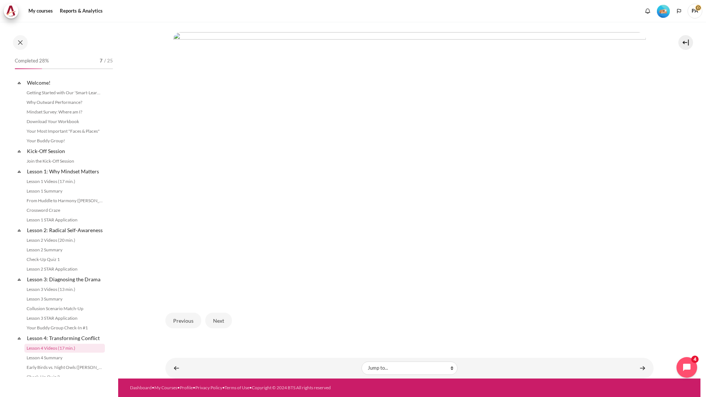
scroll to position [140, 0]
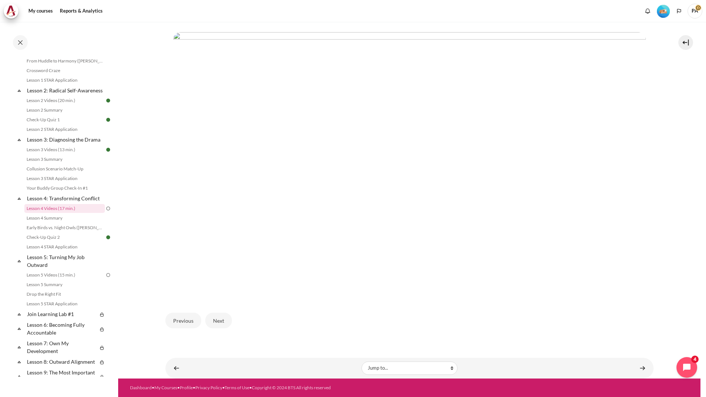
click at [192, 192] on img "Content" at bounding box center [409, 165] width 473 height 266
click at [222, 319] on button "Next" at bounding box center [218, 320] width 27 height 16
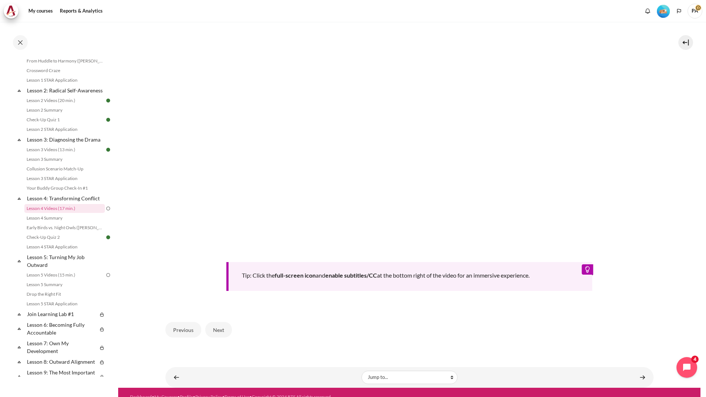
scroll to position [239, 0]
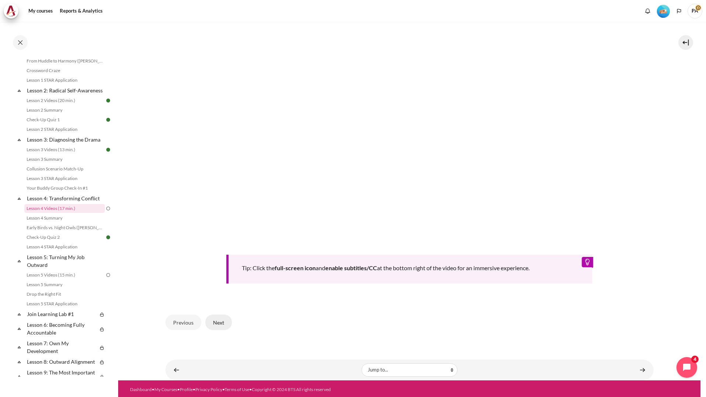
click at [219, 321] on button "Next" at bounding box center [218, 322] width 27 height 16
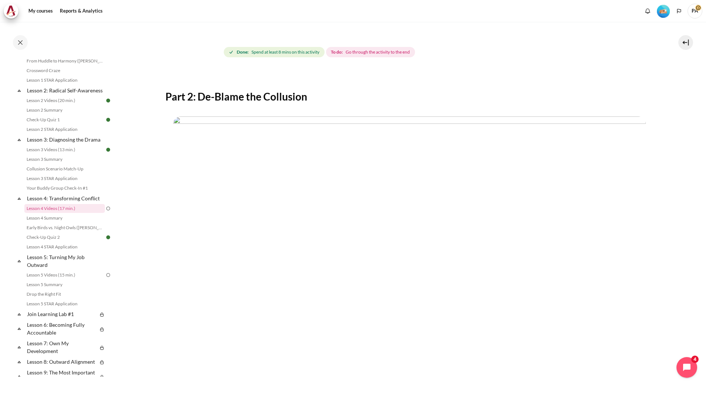
scroll to position [72, 0]
click at [247, 349] on img "Content" at bounding box center [409, 249] width 473 height 266
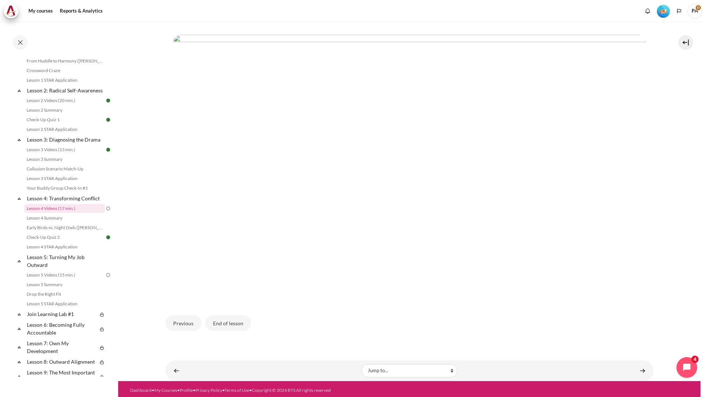
scroll to position [153, 0]
click at [228, 326] on button "End of lesson" at bounding box center [228, 323] width 46 height 16
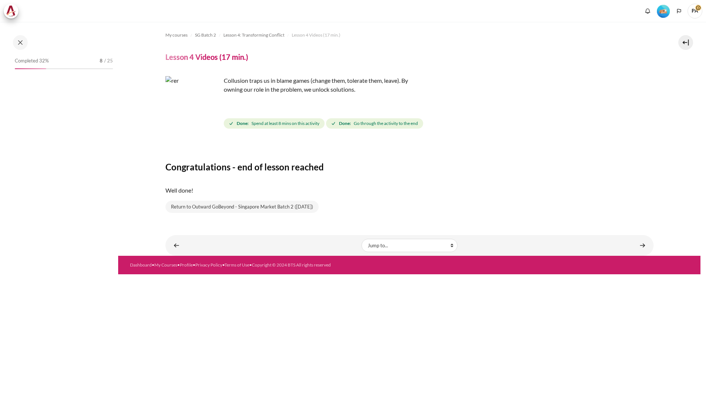
click at [238, 220] on div "My courses SG Batch 2 Lesson 4: Transforming Conflict Lesson 4 Videos (17 min.)…" at bounding box center [409, 123] width 488 height 202
click at [637, 243] on link "Content" at bounding box center [642, 245] width 15 height 14
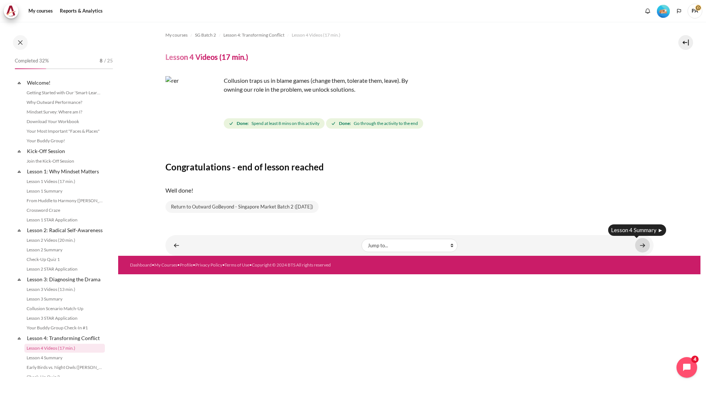
scroll to position [140, 0]
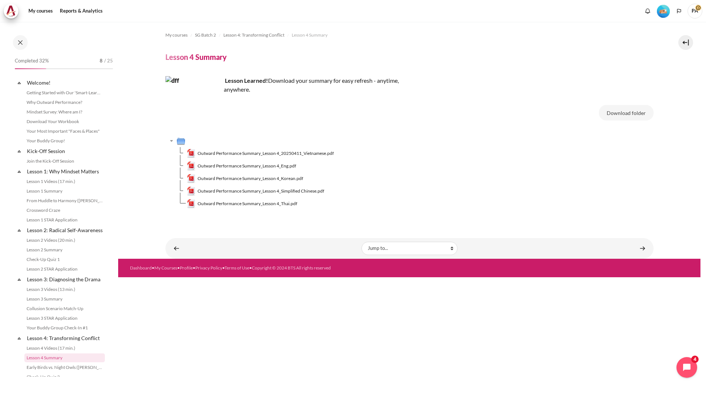
scroll to position [149, 0]
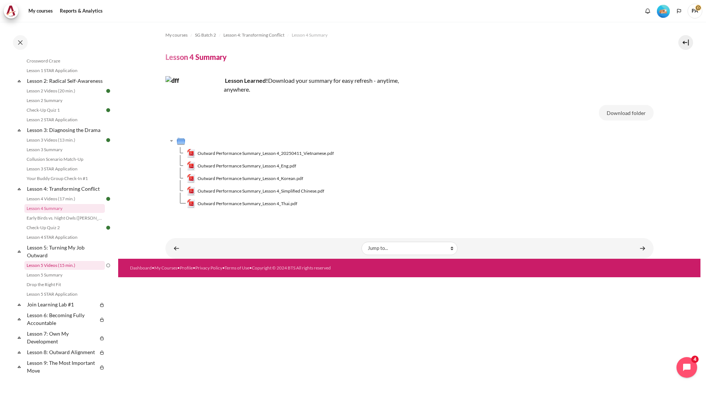
click at [56, 270] on link "Lesson 5 Videos (15 min.)" at bounding box center [64, 265] width 81 height 9
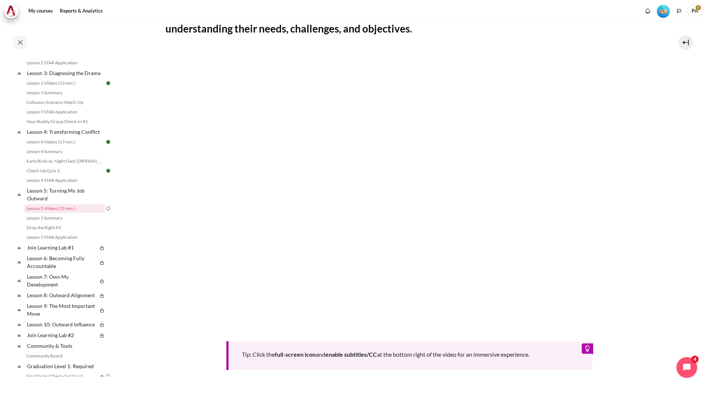
scroll to position [239, 0]
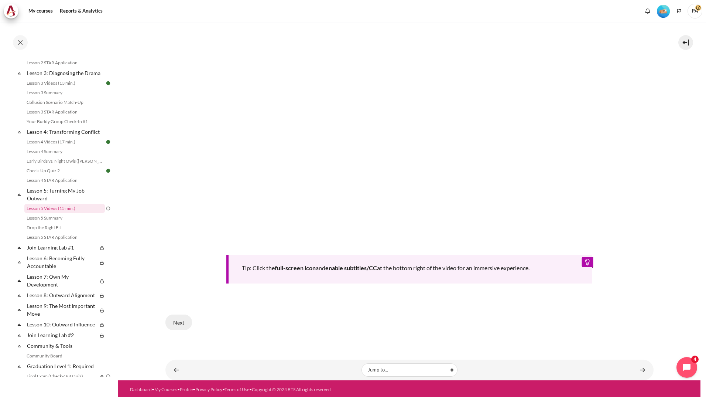
click at [187, 321] on button "Next" at bounding box center [178, 322] width 27 height 16
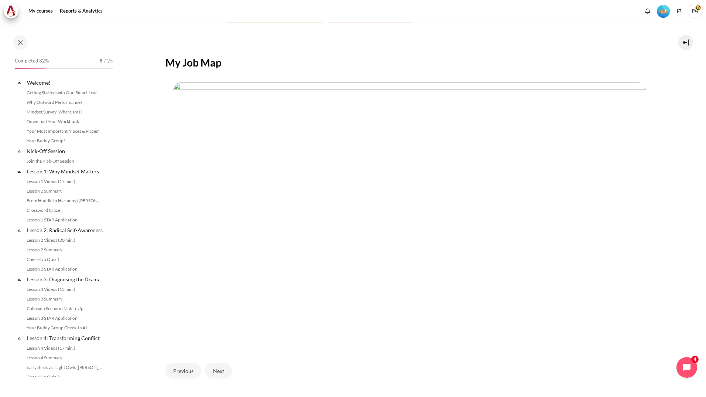
scroll to position [206, 0]
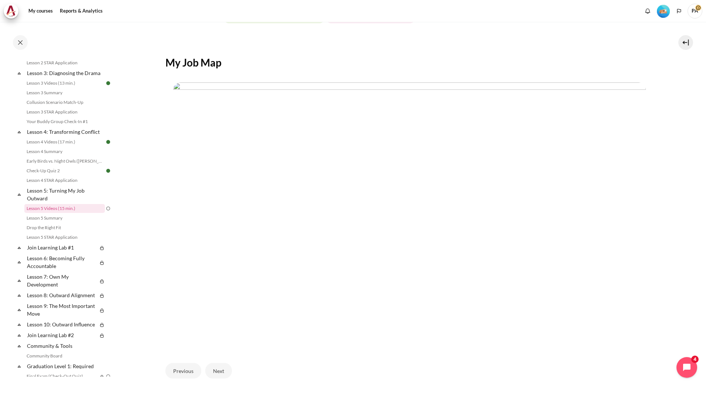
click at [201, 138] on img "Content" at bounding box center [409, 215] width 473 height 266
click at [219, 368] on button "Next" at bounding box center [218, 371] width 27 height 16
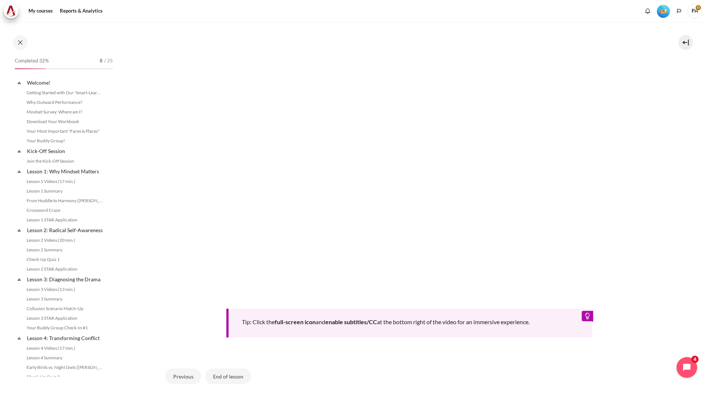
scroll to position [206, 0]
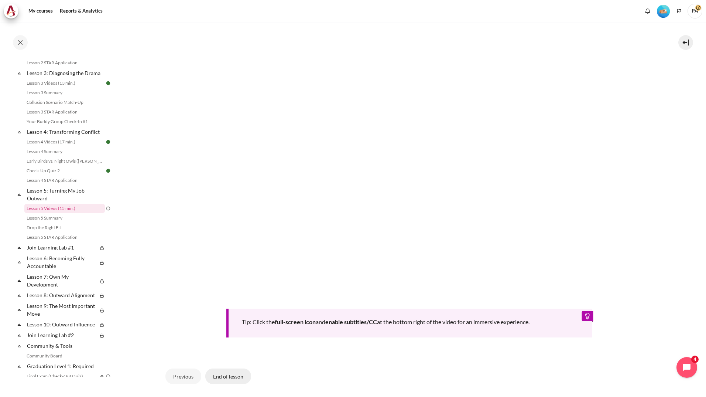
click at [237, 375] on button "End of lesson" at bounding box center [228, 376] width 46 height 16
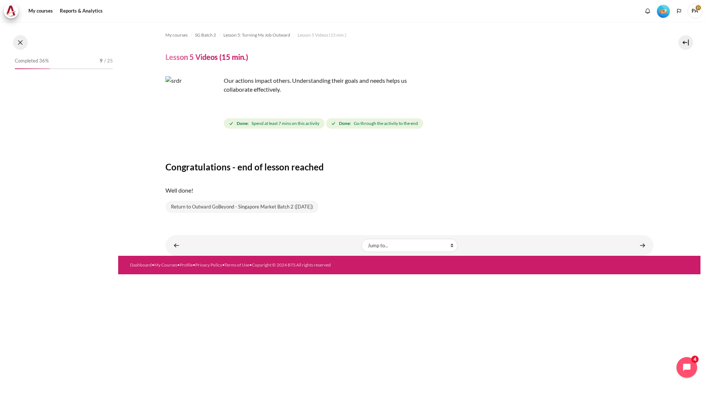
click at [17, 42] on button at bounding box center [20, 42] width 15 height 15
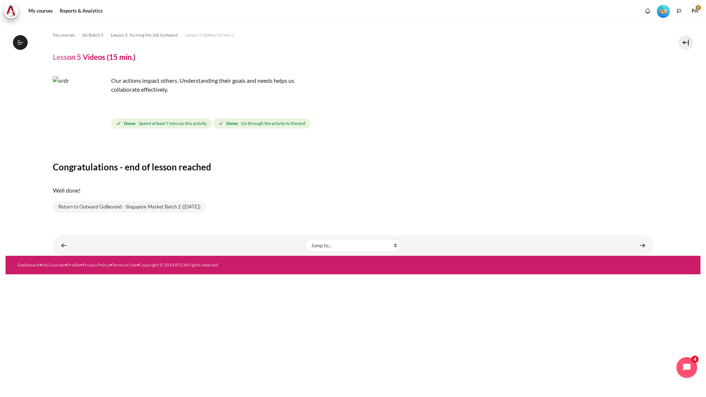
scroll to position [206, 0]
click at [17, 40] on icon at bounding box center [20, 42] width 7 height 7
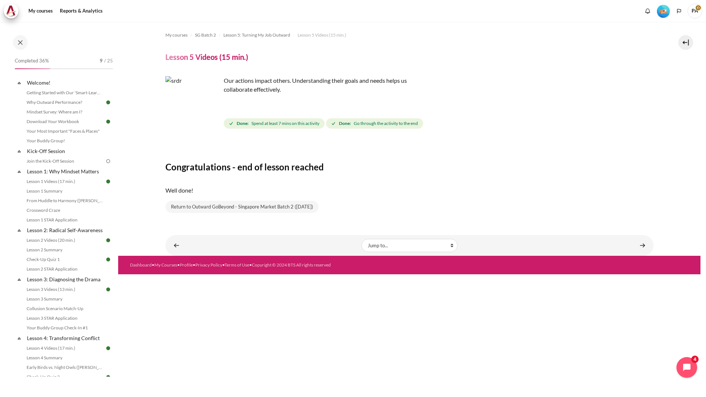
scroll to position [0, 0]
click at [87, 160] on link "Join the Kick-Off Session" at bounding box center [64, 160] width 81 height 9
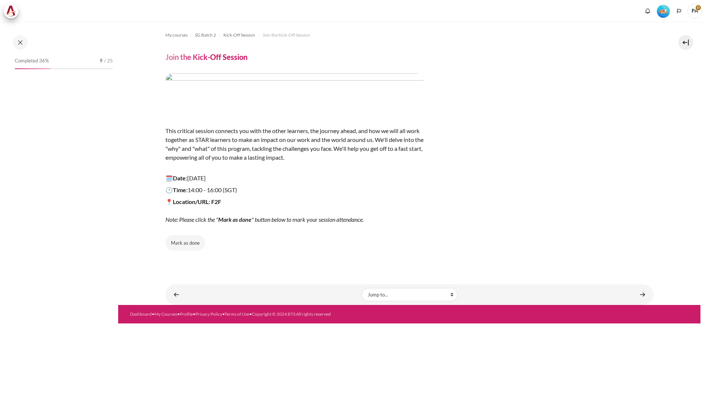
click at [198, 239] on button "Mark as done" at bounding box center [185, 243] width 40 height 16
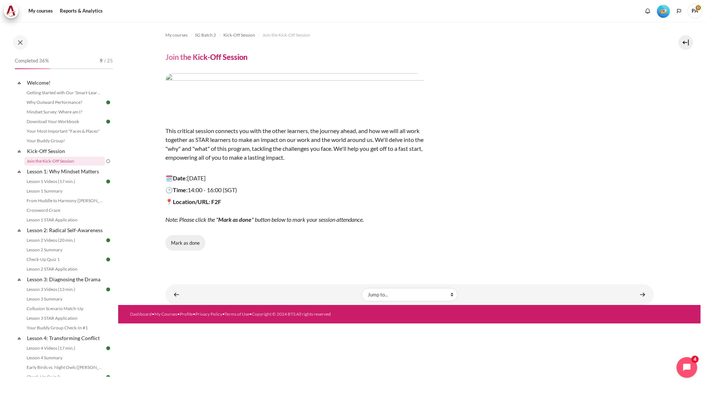
click at [194, 242] on button "Mark as done" at bounding box center [185, 243] width 40 height 16
click at [194, 242] on div "Content" at bounding box center [409, 243] width 488 height 16
drag, startPoint x: 194, startPoint y: 242, endPoint x: 231, endPoint y: 273, distance: 48.4
click at [231, 273] on div "My courses SG Batch 2 Kick-Off Session Join the Kick-Off Session Join the Kick-…" at bounding box center [409, 163] width 488 height 283
drag, startPoint x: 476, startPoint y: 119, endPoint x: 625, endPoint y: 77, distance: 154.2
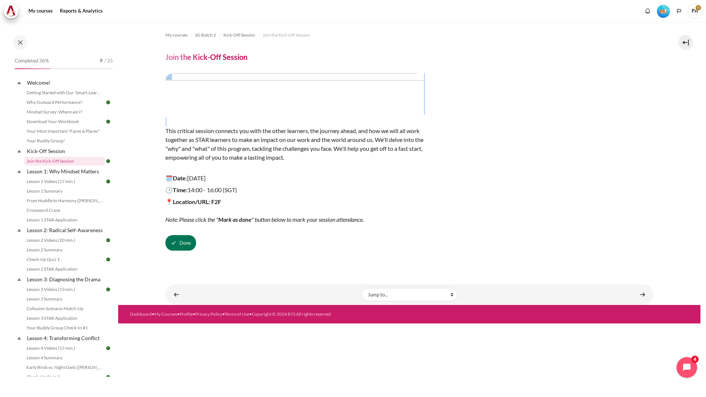
click at [625, 77] on div "This critical session connects you with the other learners, the journey ahead, …" at bounding box center [409, 161] width 488 height 177
